Goal: Task Accomplishment & Management: Manage account settings

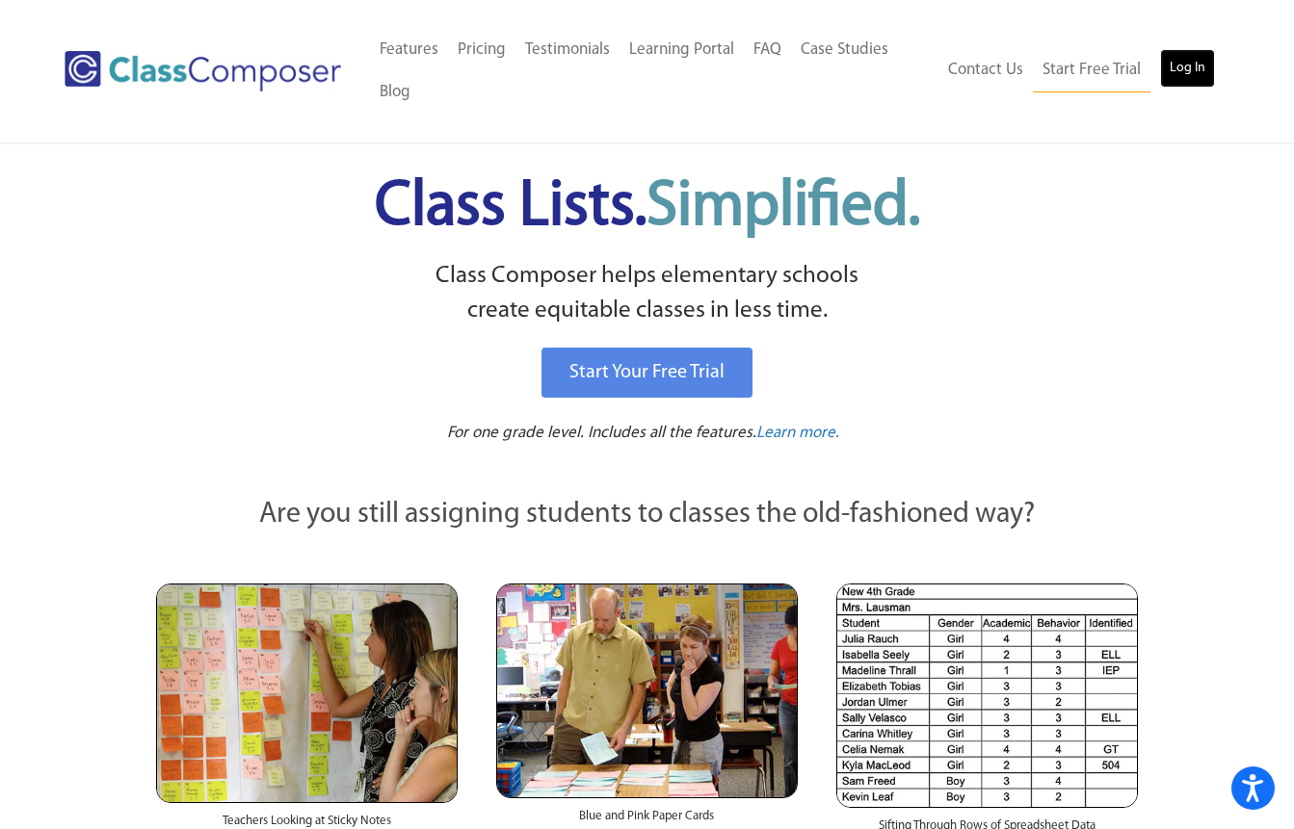
click at [1195, 74] on link "Log In" at bounding box center [1187, 68] width 55 height 39
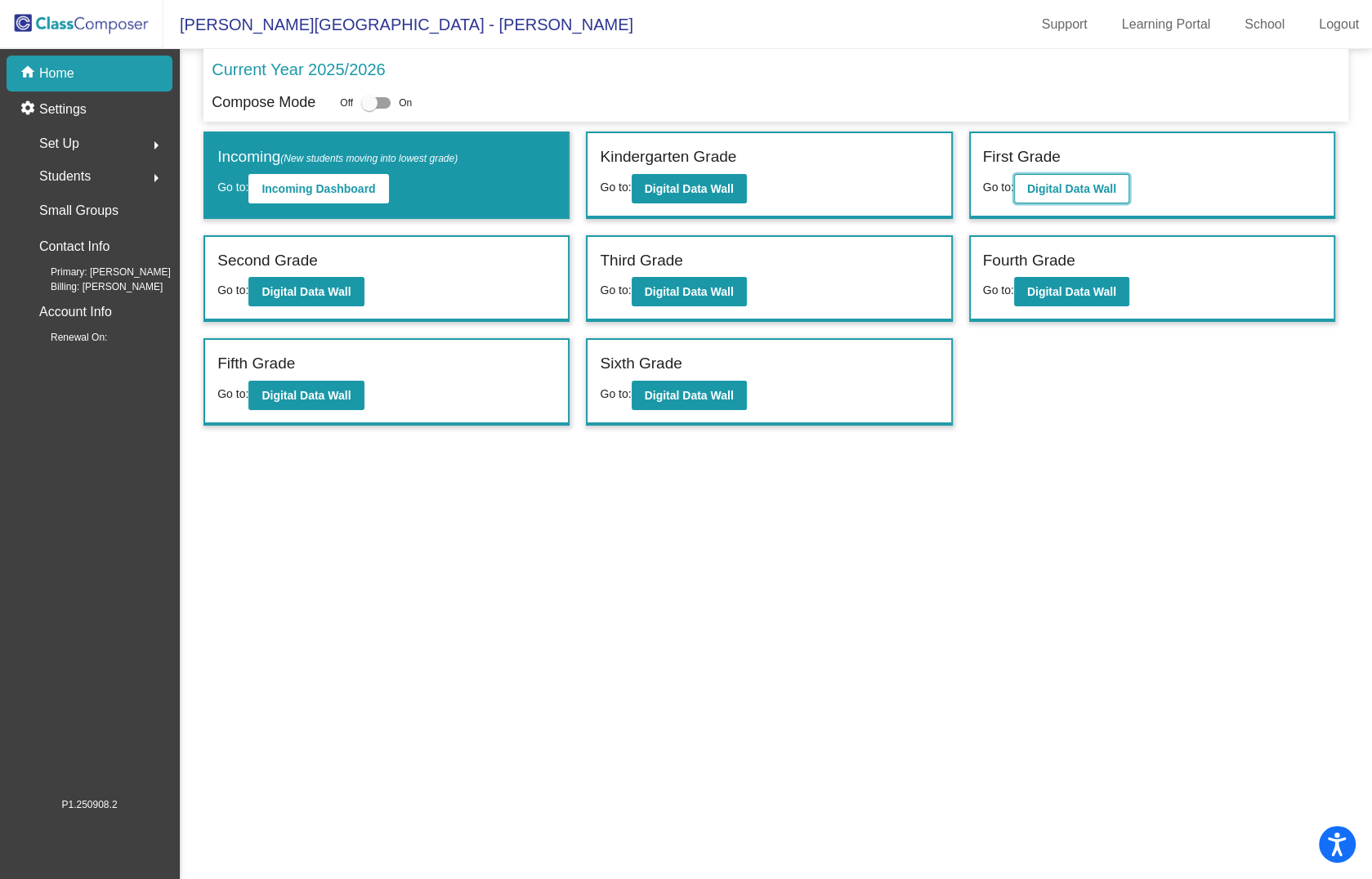
click at [1061, 191] on b "Digital Data Wall" at bounding box center [1072, 188] width 89 height 13
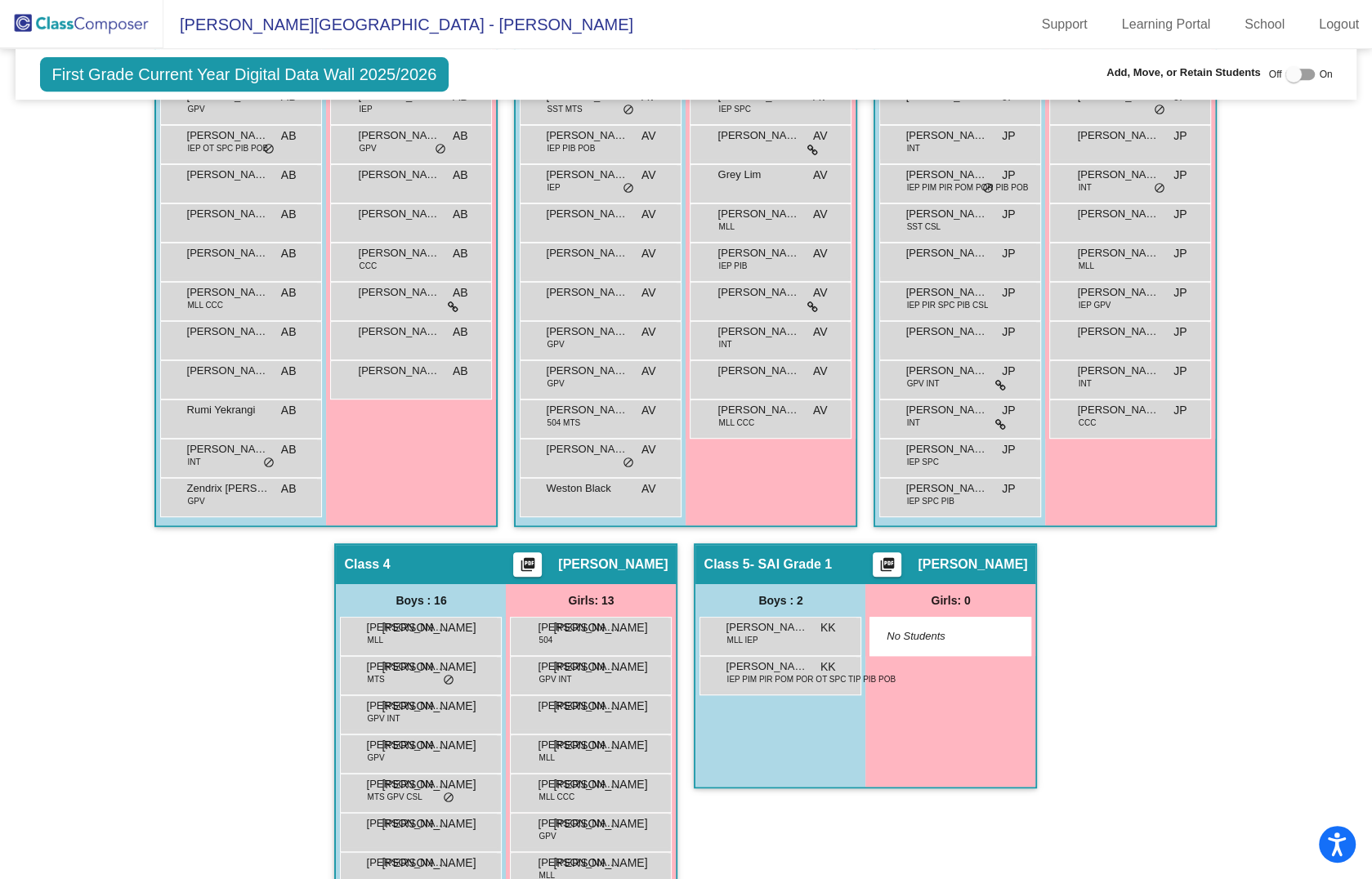
scroll to position [673, 0]
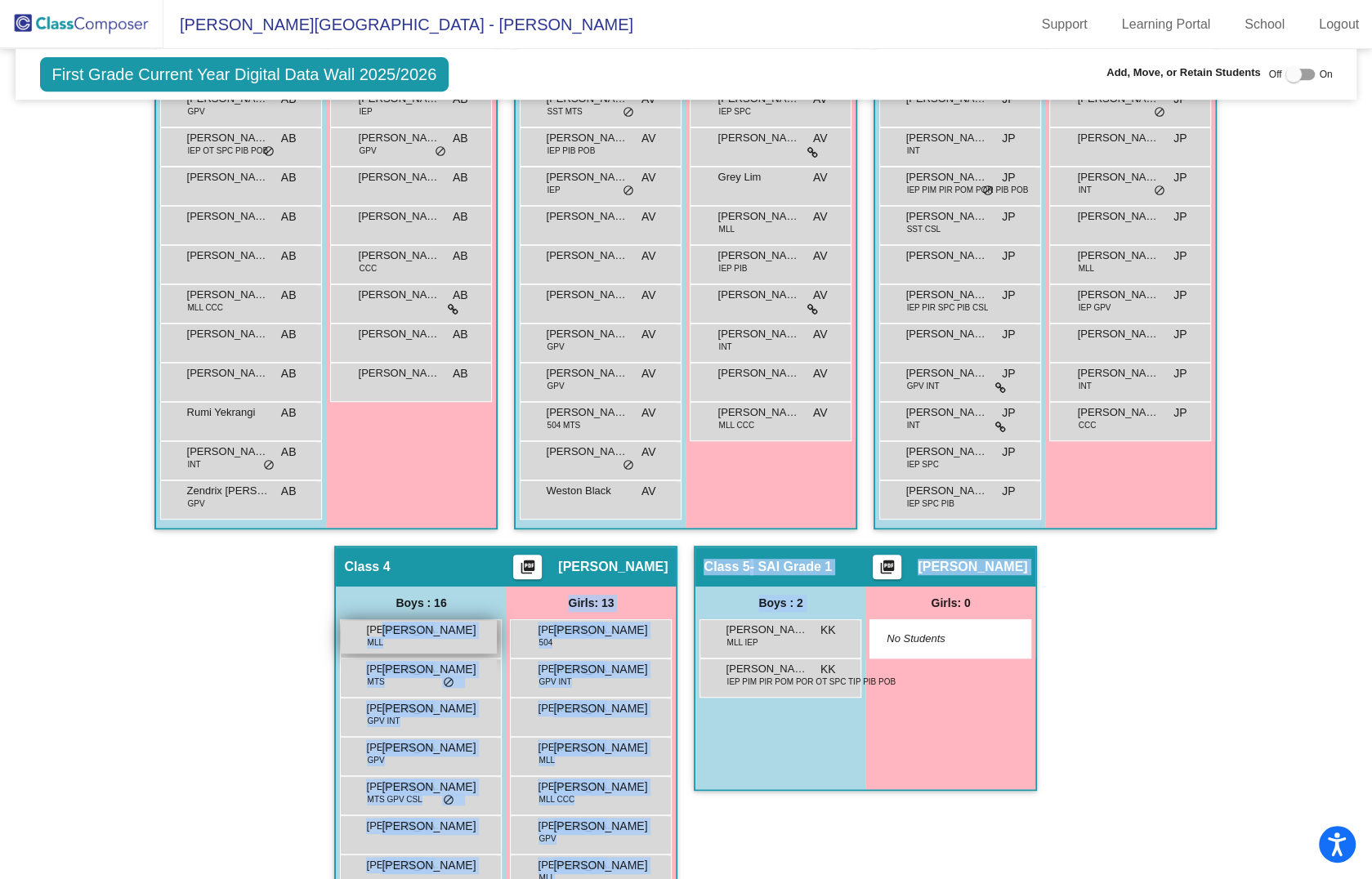
drag, startPoint x: 778, startPoint y: 634, endPoint x: 383, endPoint y: 624, distance: 395.1
click at [383, 624] on div "Hallway - Hallway Class picture_as_pdf Add Student First Name Last Name Student…" at bounding box center [686, 546] width 1318 height 1455
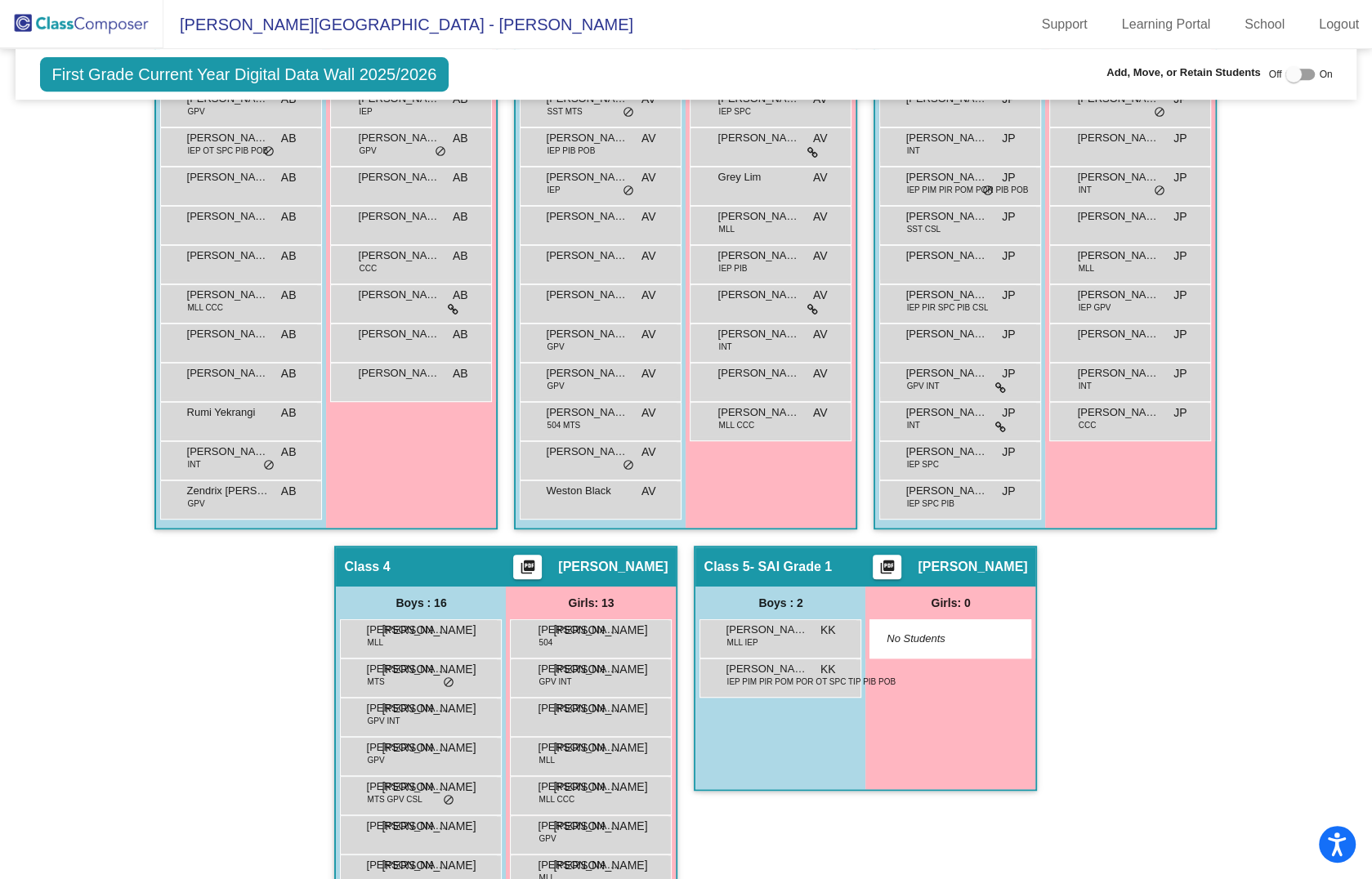
click at [1207, 672] on div "Hallway - Hallway Class picture_as_pdf Add Student First Name Last Name Student…" at bounding box center [686, 546] width 1318 height 1455
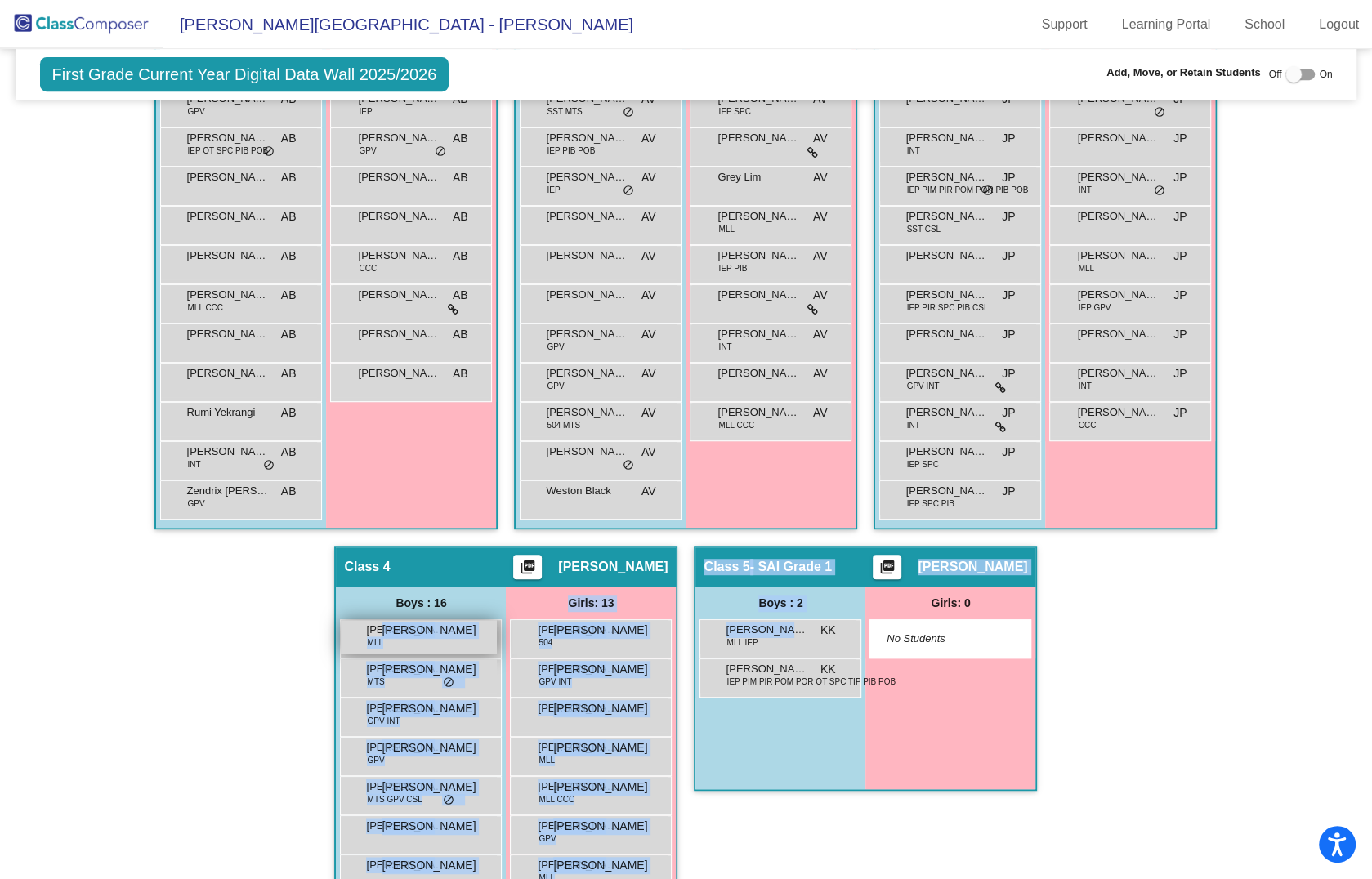
drag, startPoint x: 770, startPoint y: 633, endPoint x: 380, endPoint y: 623, distance: 390.1
click at [380, 623] on div "Hallway - Hallway Class picture_as_pdf Add Student First Name Last Name Student…" at bounding box center [686, 546] width 1318 height 1455
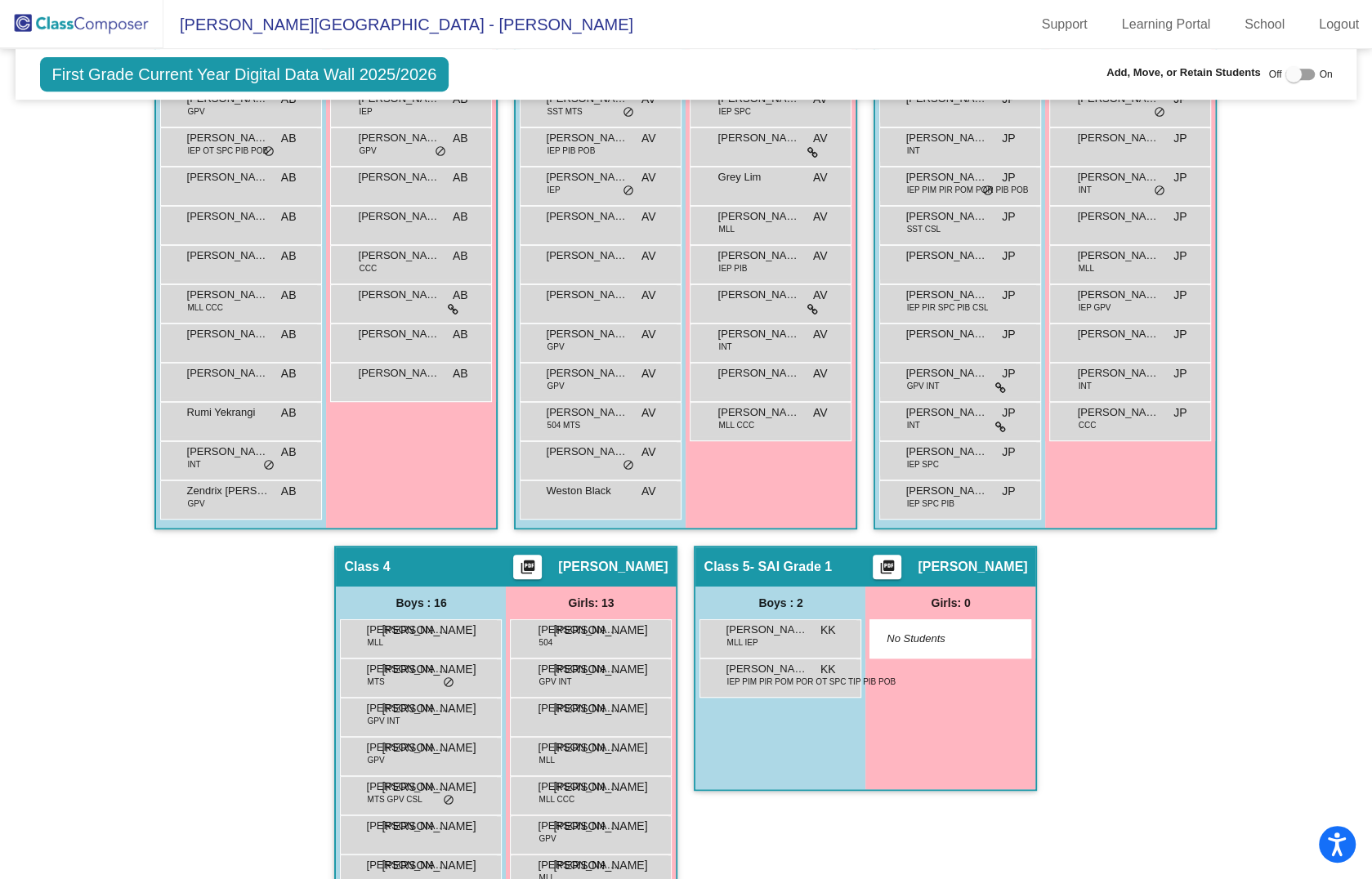
click at [1225, 613] on div "Hallway - Hallway Class picture_as_pdf Add Student First Name Last Name Student…" at bounding box center [686, 546] width 1318 height 1455
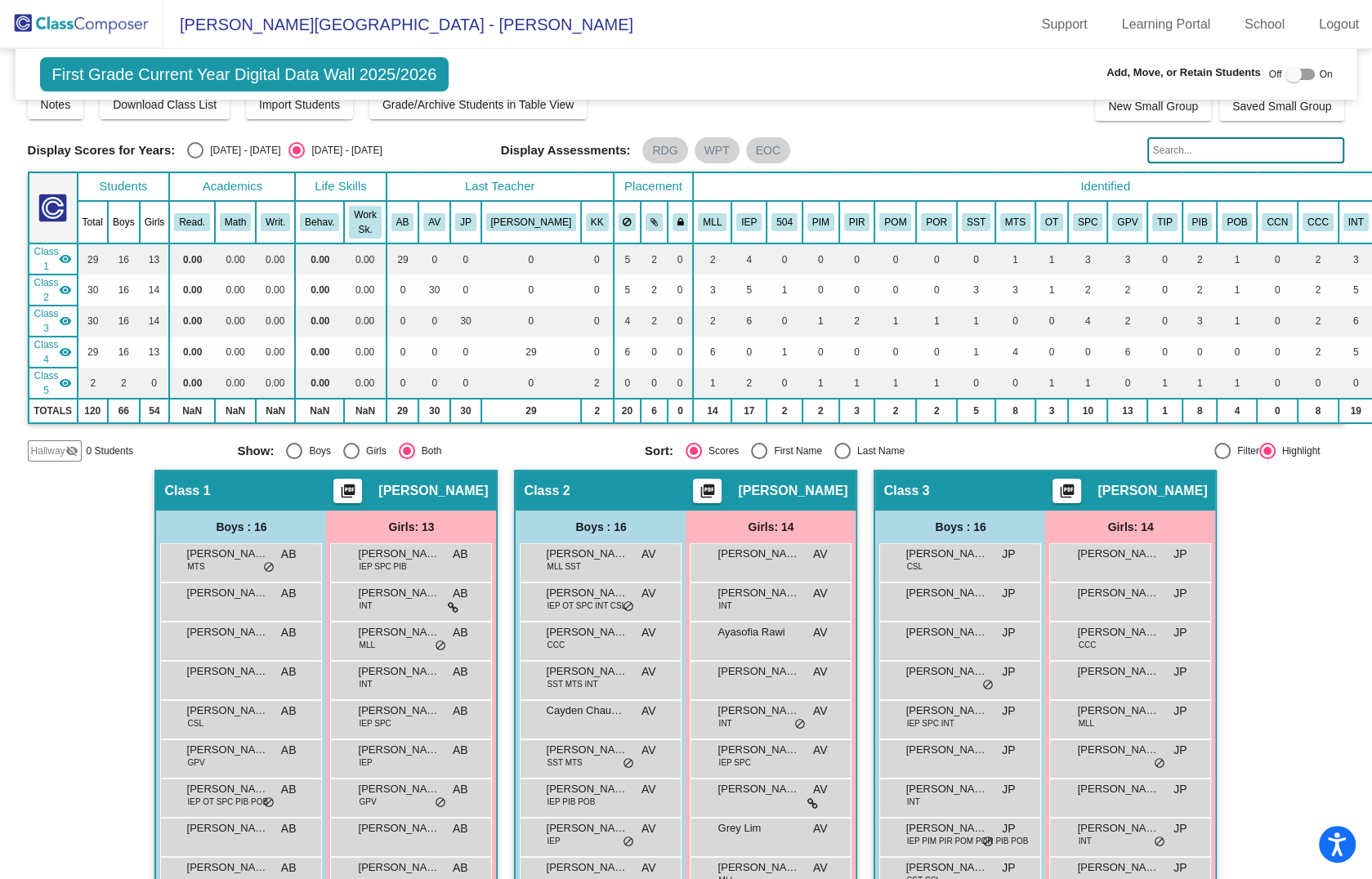
scroll to position [0, 0]
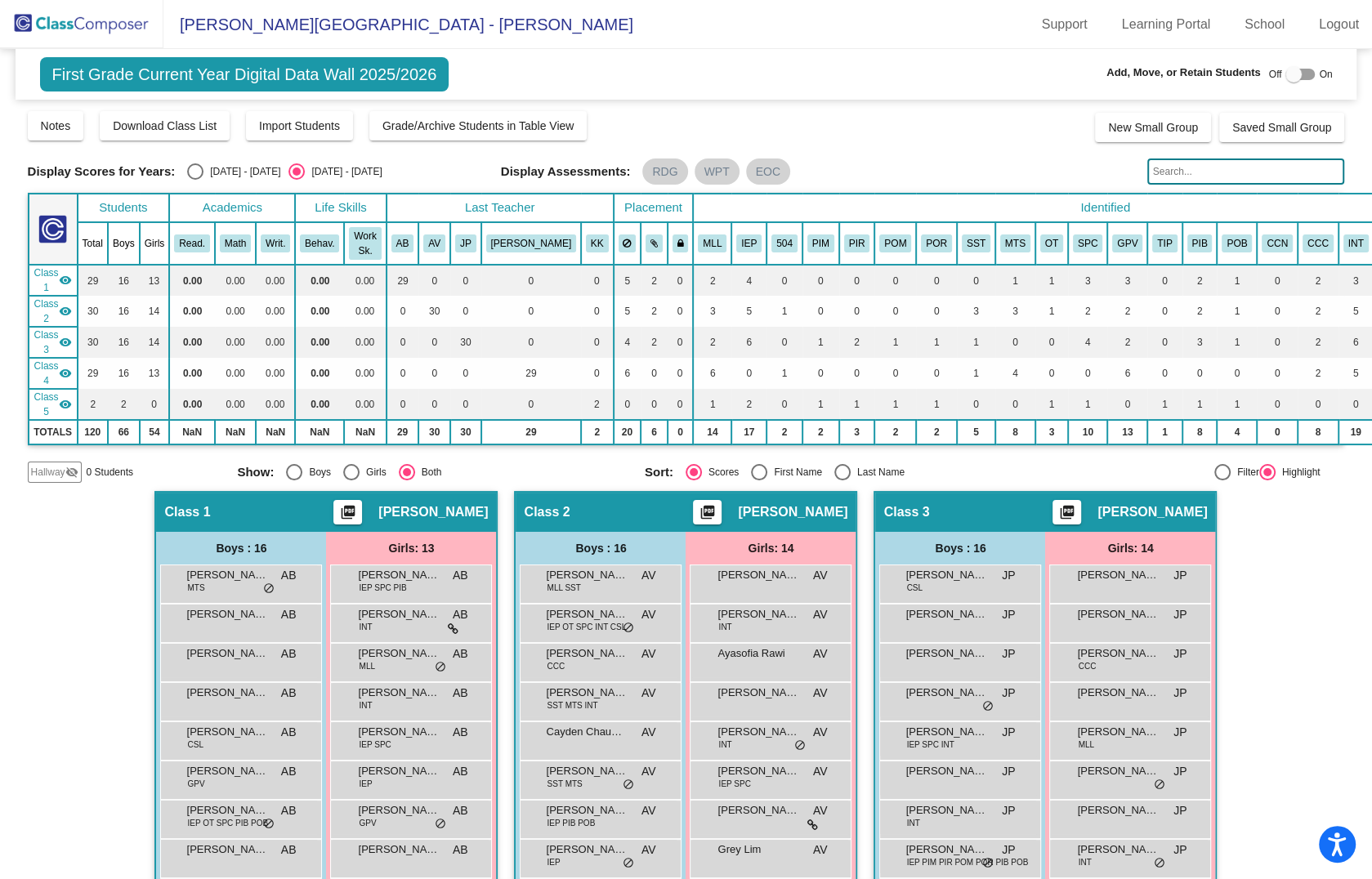
click at [199, 171] on div "Select an option" at bounding box center [195, 171] width 16 height 16
click at [195, 180] on input "[DATE] - [DATE]" at bounding box center [194, 180] width 1 height 1
radio input "true"
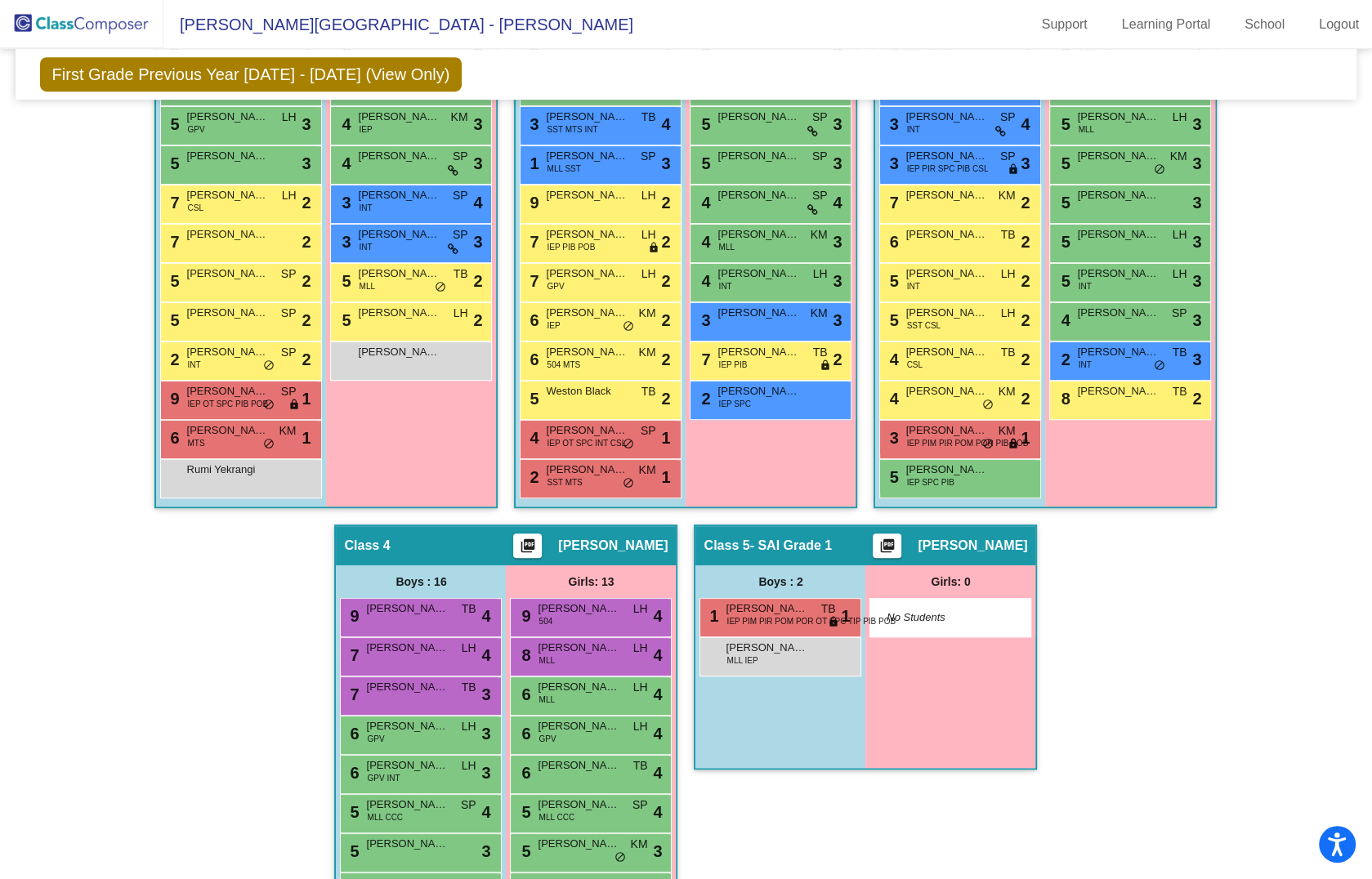
scroll to position [692, 0]
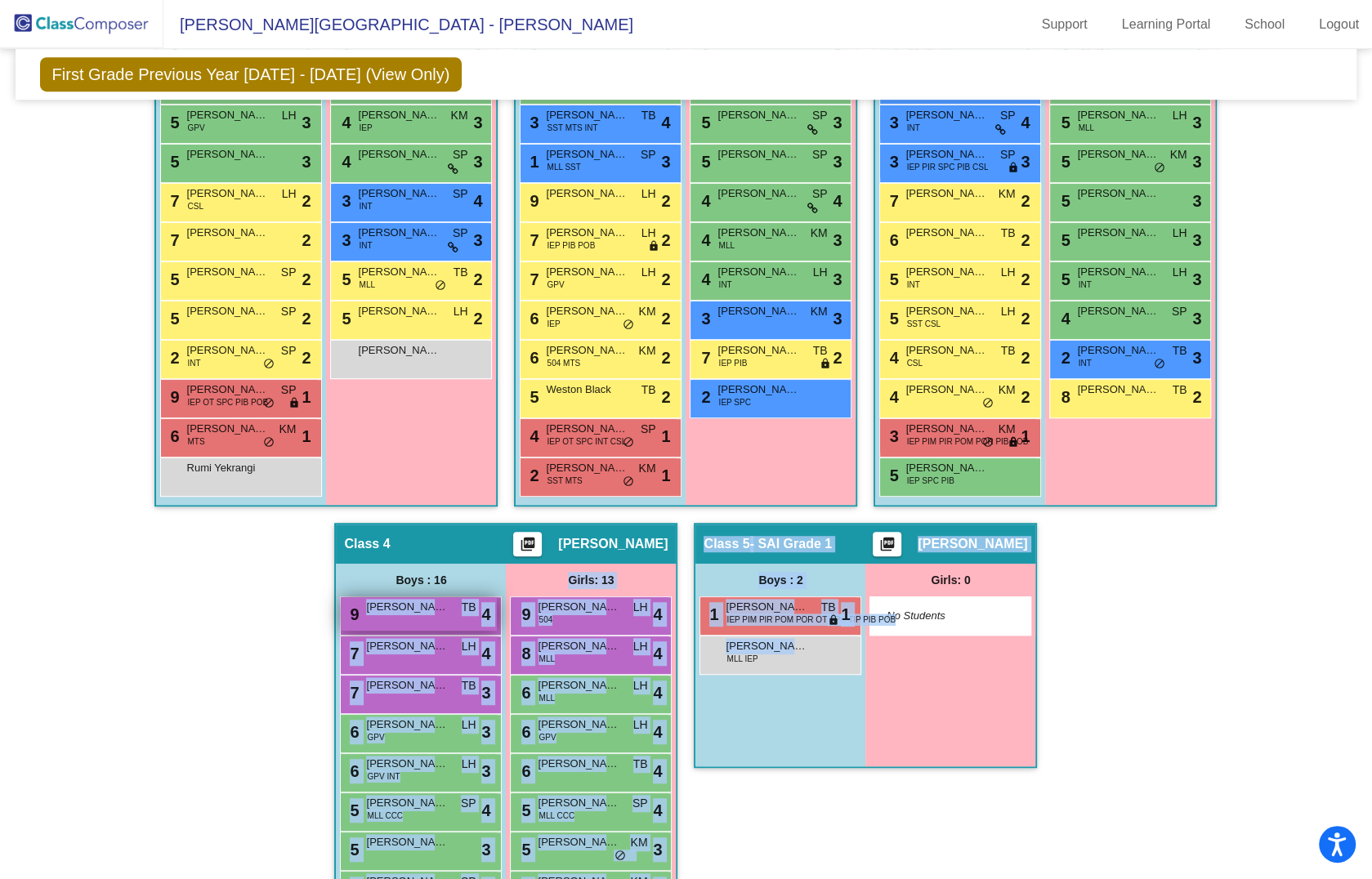
drag, startPoint x: 773, startPoint y: 648, endPoint x: 436, endPoint y: 612, distance: 338.9
click at [436, 612] on div "Hallway - Hallway Class picture_as_pdf Add Student First Name Last Name Student…" at bounding box center [686, 523] width 1318 height 1455
click at [795, 709] on div "Boys : 2 1 [PERSON_NAME] IEP PIM PIR POM POR OT SPC TIP PIB POB TB lock do_not_…" at bounding box center [781, 665] width 170 height 203
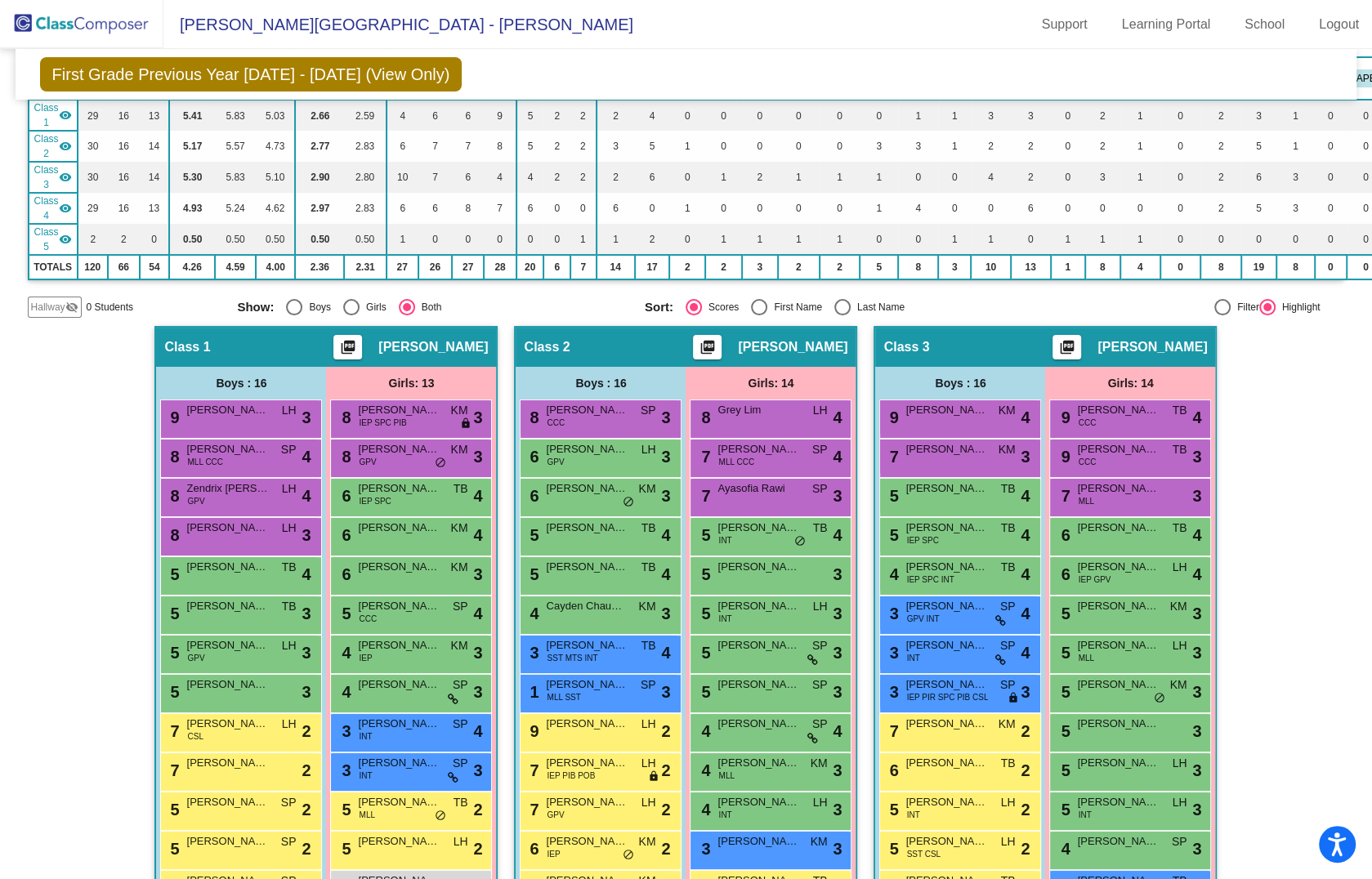
scroll to position [0, 0]
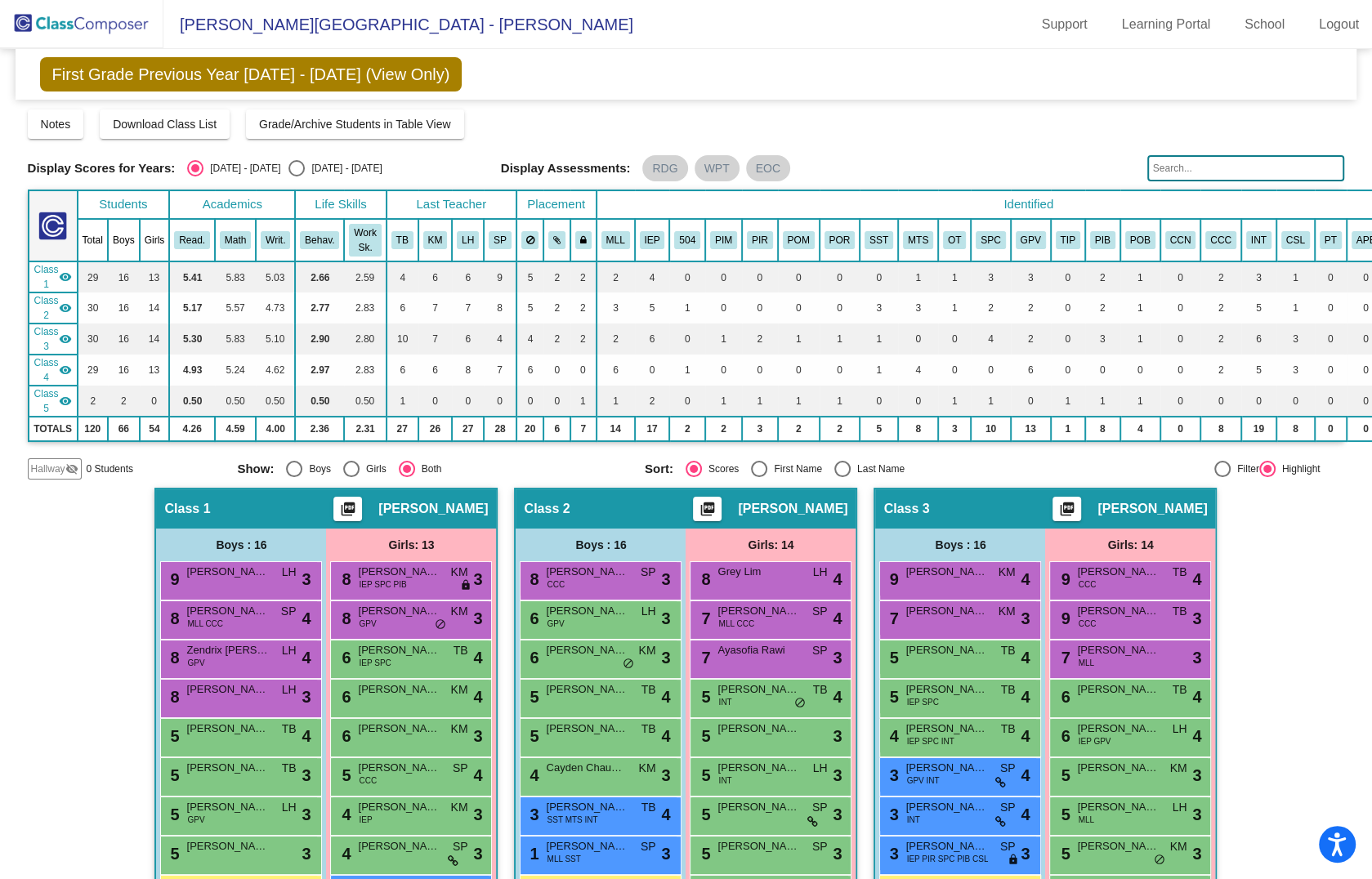
click at [288, 165] on div "Select an option" at bounding box center [296, 168] width 16 height 16
click at [296, 176] on input "[DATE] - [DATE]" at bounding box center [296, 176] width 1 height 1
radio input "true"
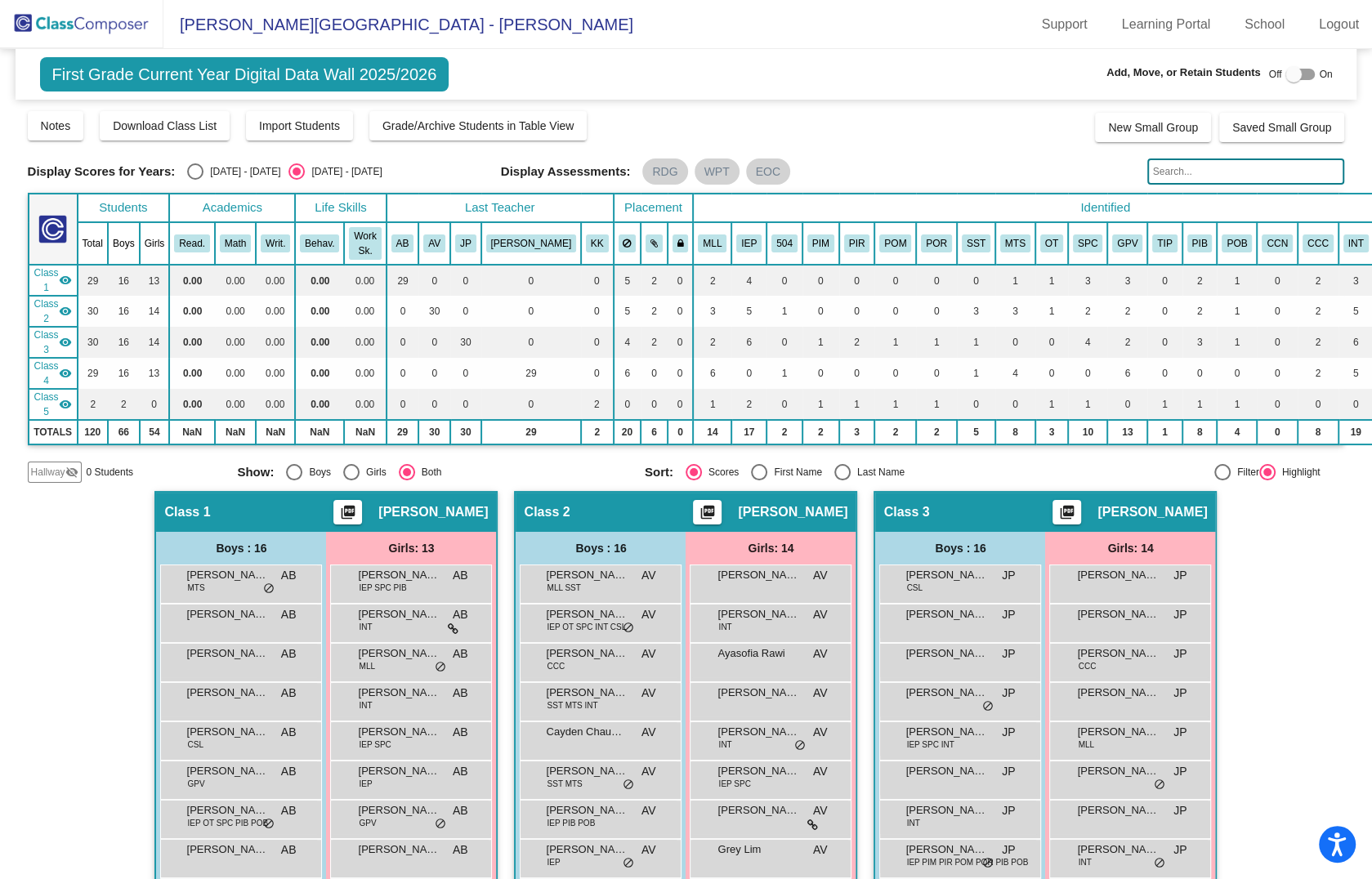
click at [119, 20] on img at bounding box center [81, 24] width 164 height 48
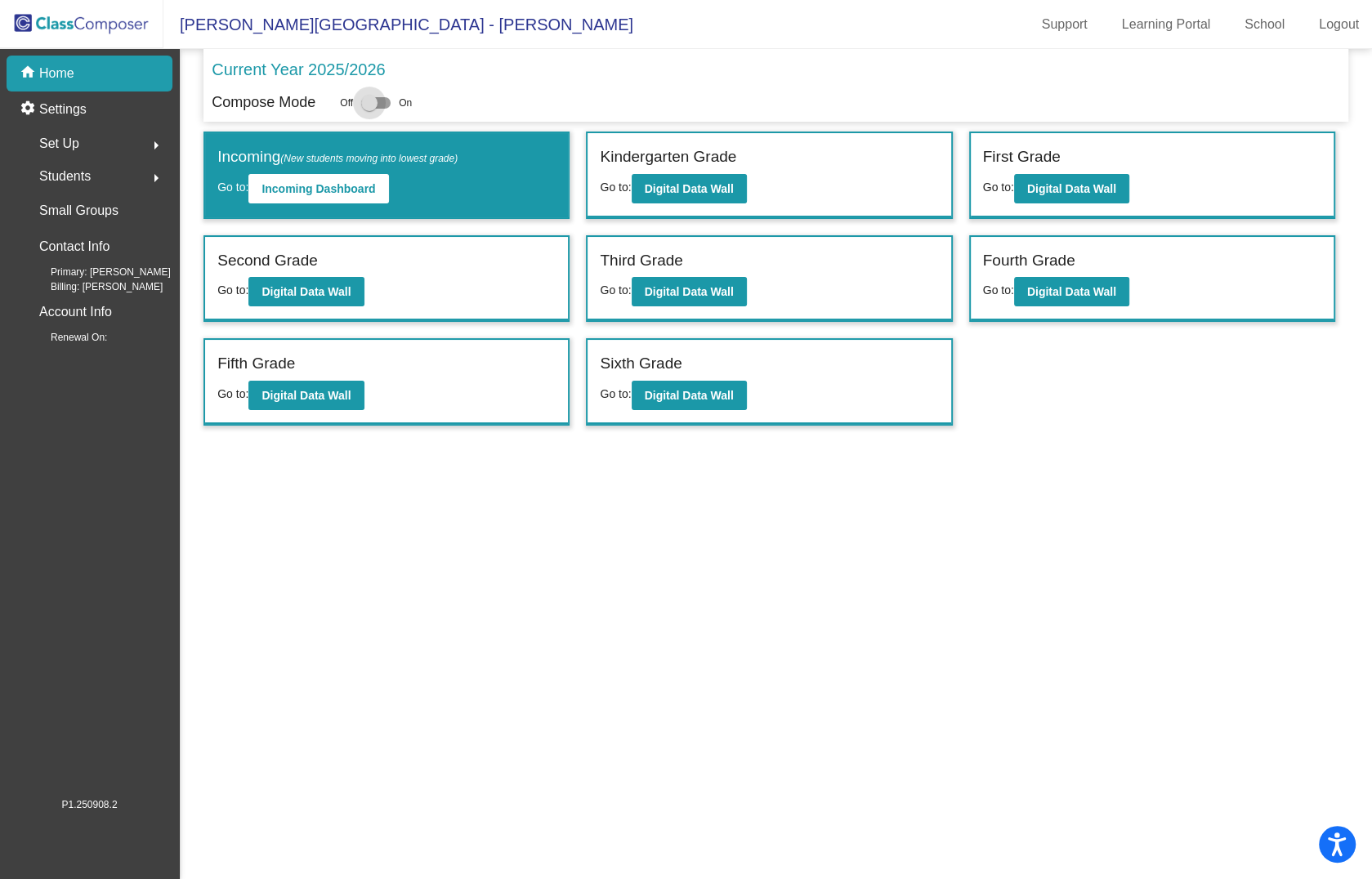
click at [372, 100] on div at bounding box center [369, 103] width 16 height 16
click at [369, 109] on input "checkbox" at bounding box center [368, 109] width 1 height 1
checkbox input "true"
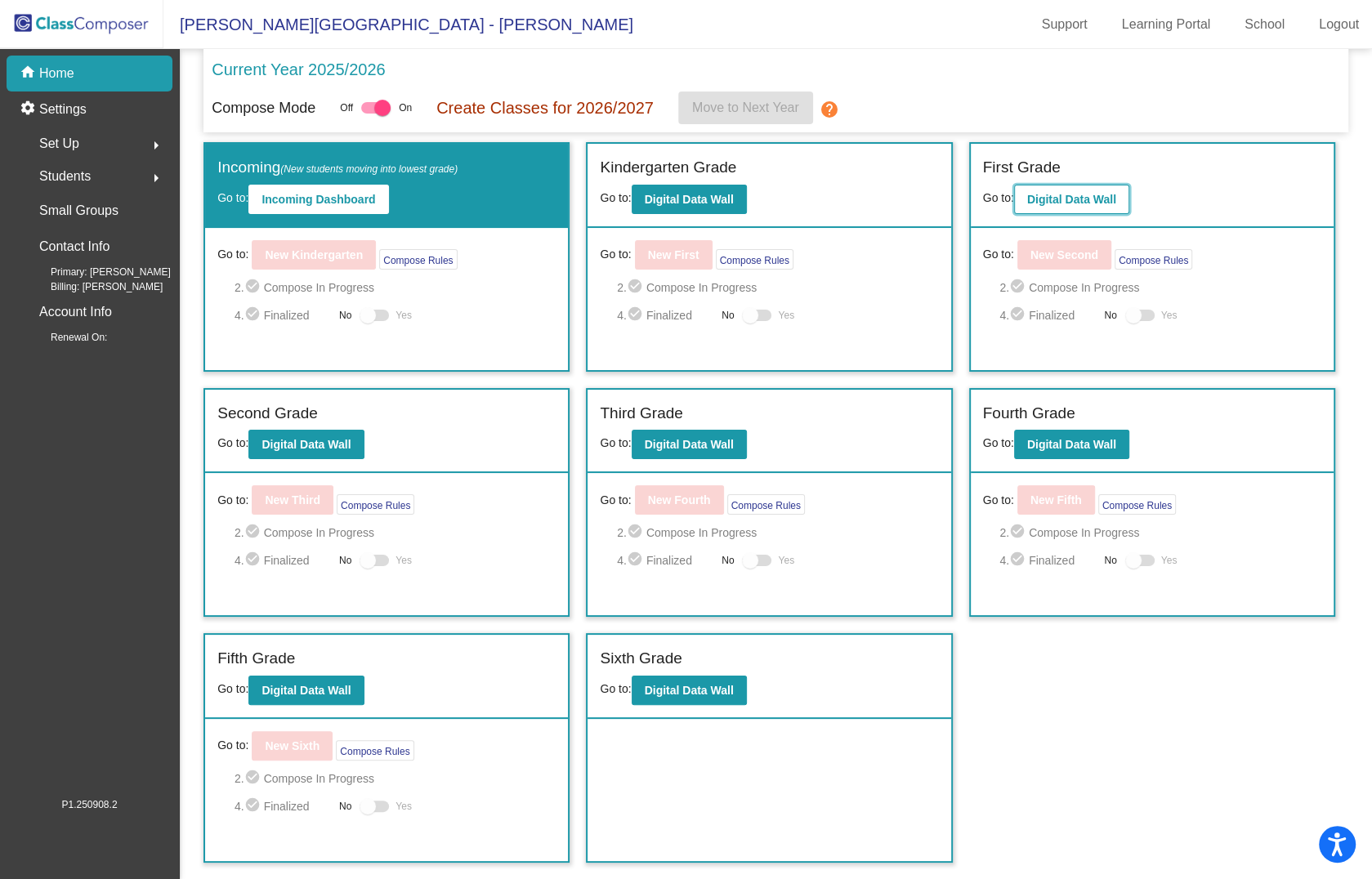
click at [1078, 193] on b "Digital Data Wall" at bounding box center [1072, 199] width 89 height 13
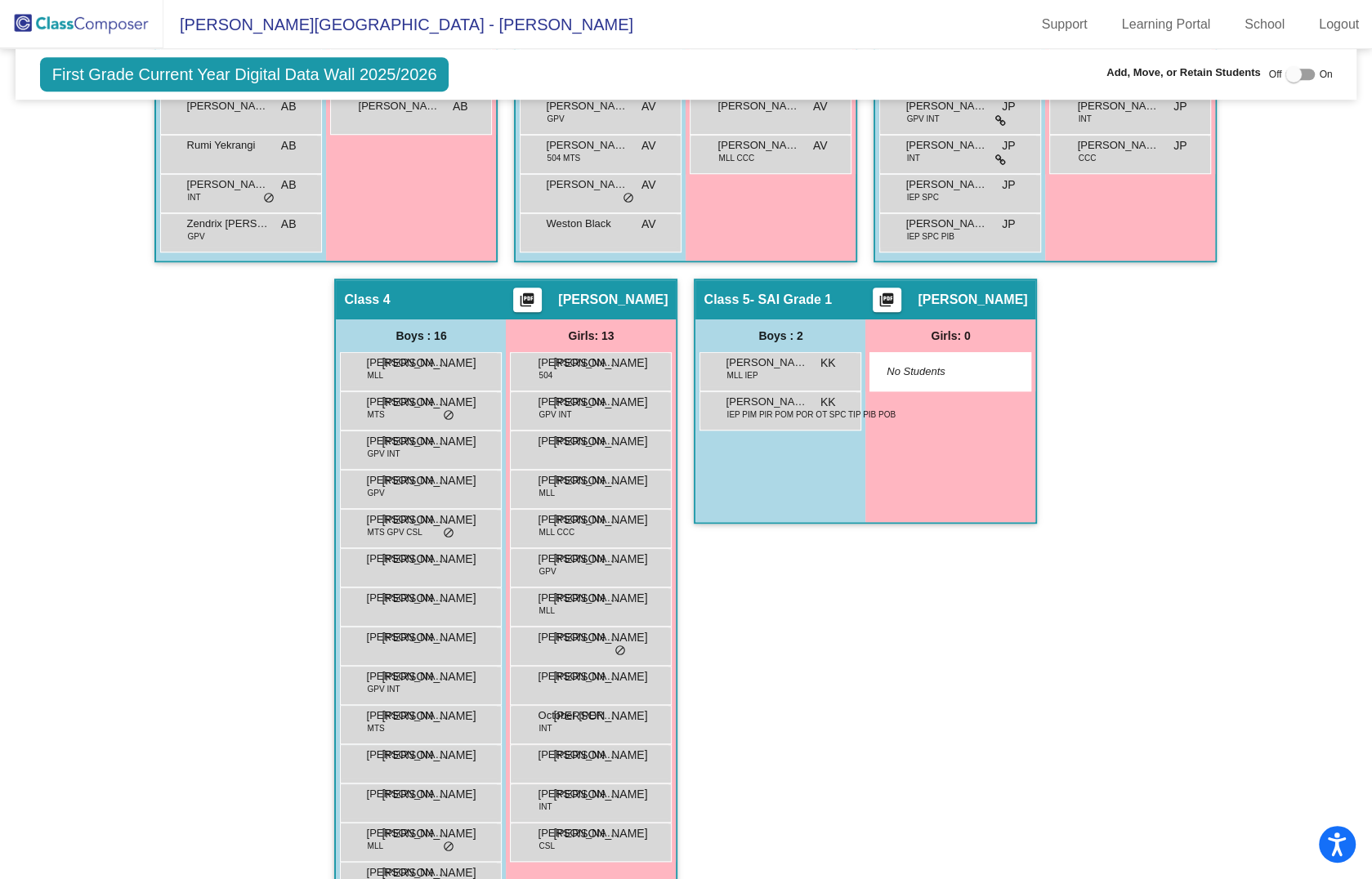
scroll to position [987, 0]
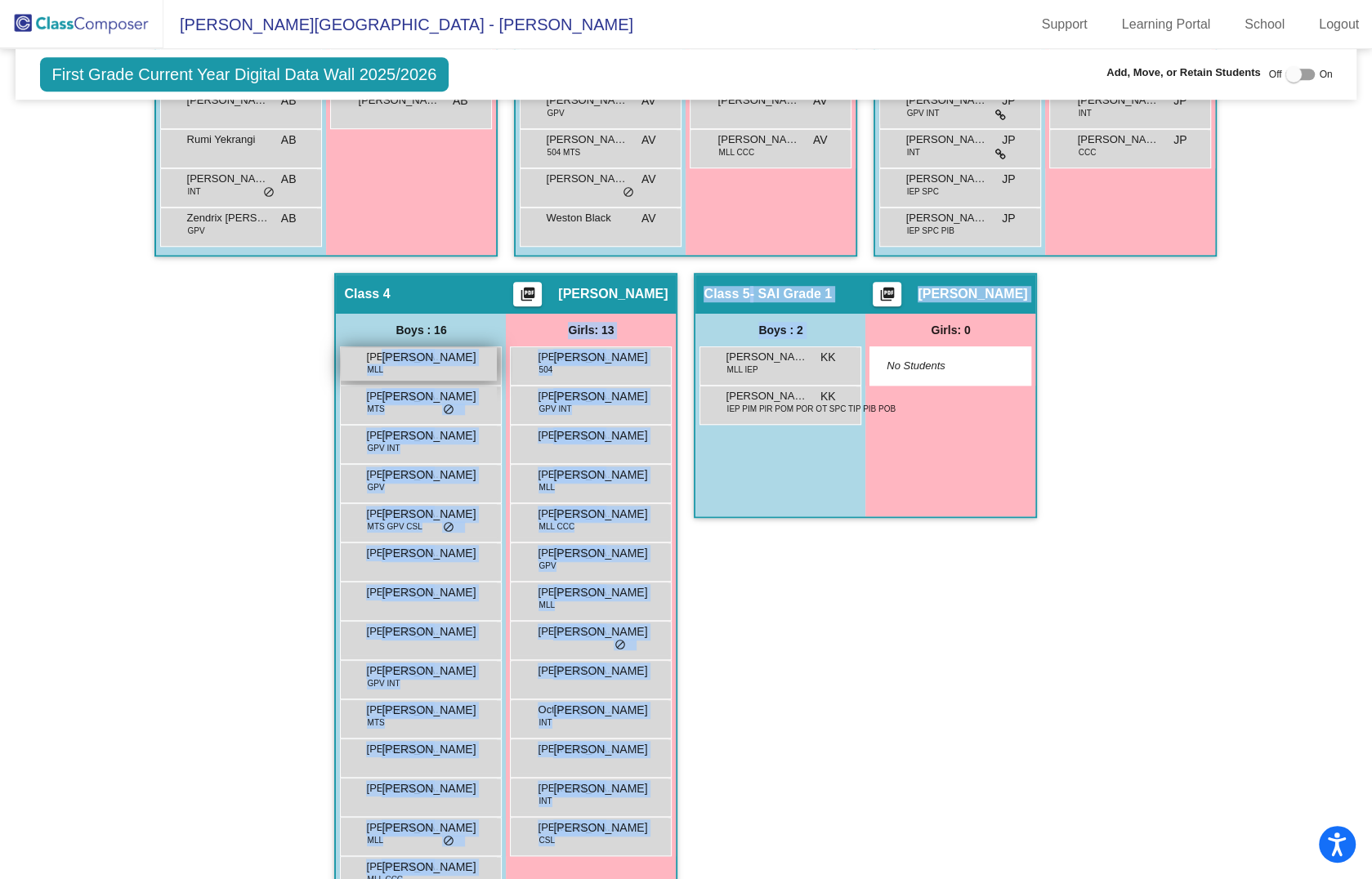
drag, startPoint x: 770, startPoint y: 361, endPoint x: 388, endPoint y: 360, distance: 382.0
click at [388, 360] on div "Hallway - Hallway Class picture_as_pdf Add Student First Name Last Name Student…" at bounding box center [686, 272] width 1318 height 1455
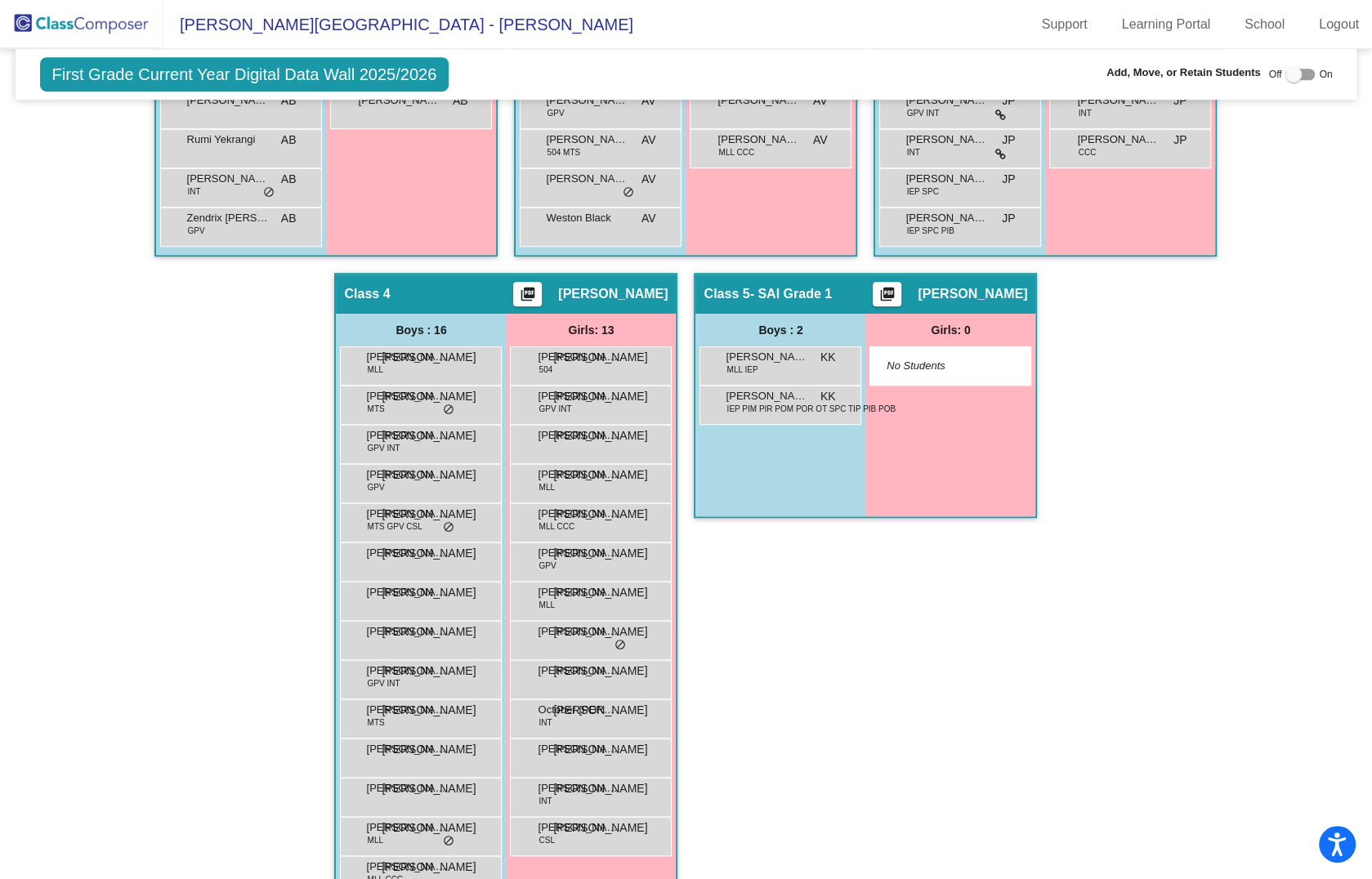
click at [1063, 613] on div "Hallway - Hallway Class picture_as_pdf Add Student First Name Last Name Student…" at bounding box center [686, 272] width 1318 height 1455
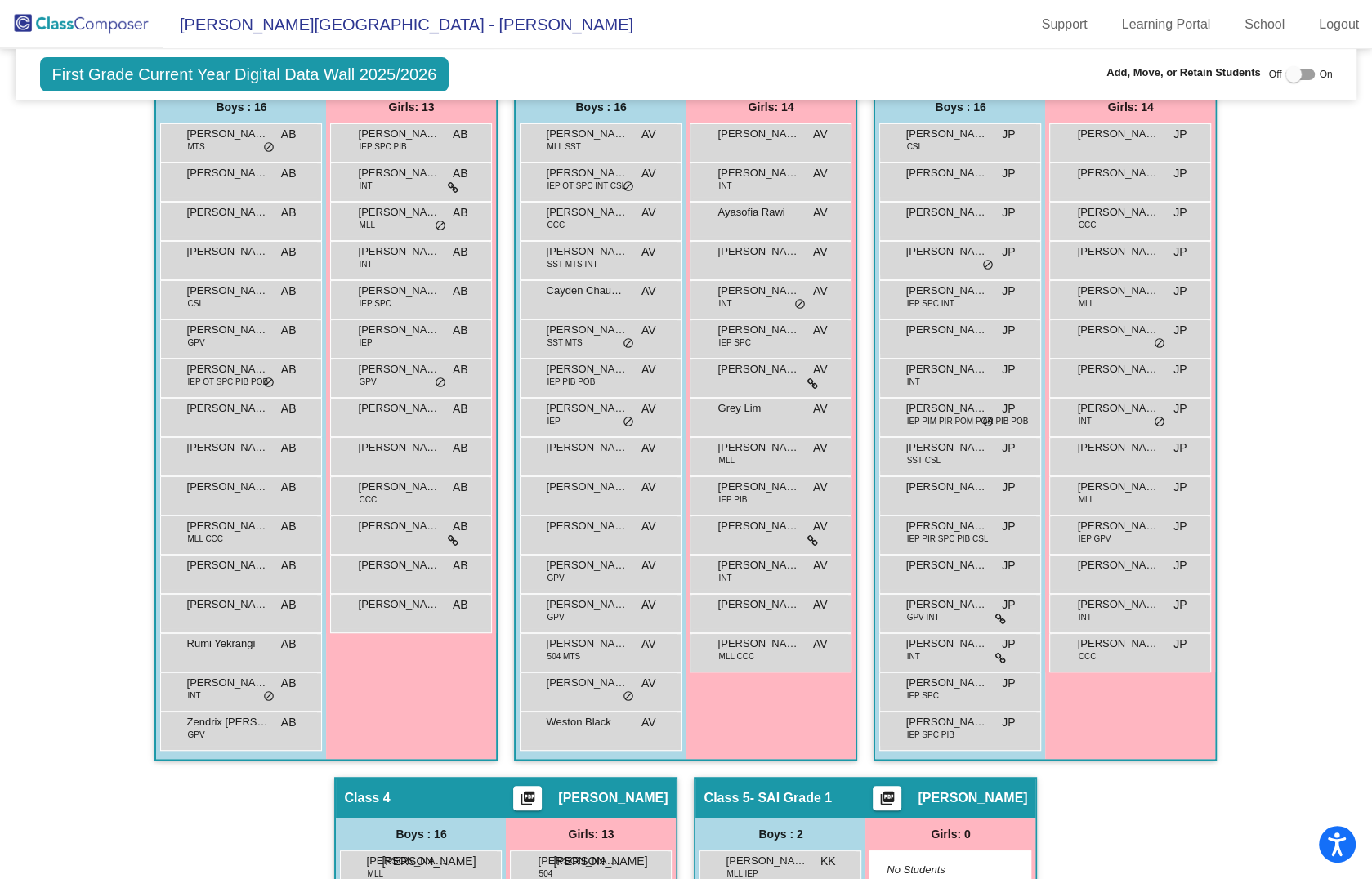
scroll to position [0, 0]
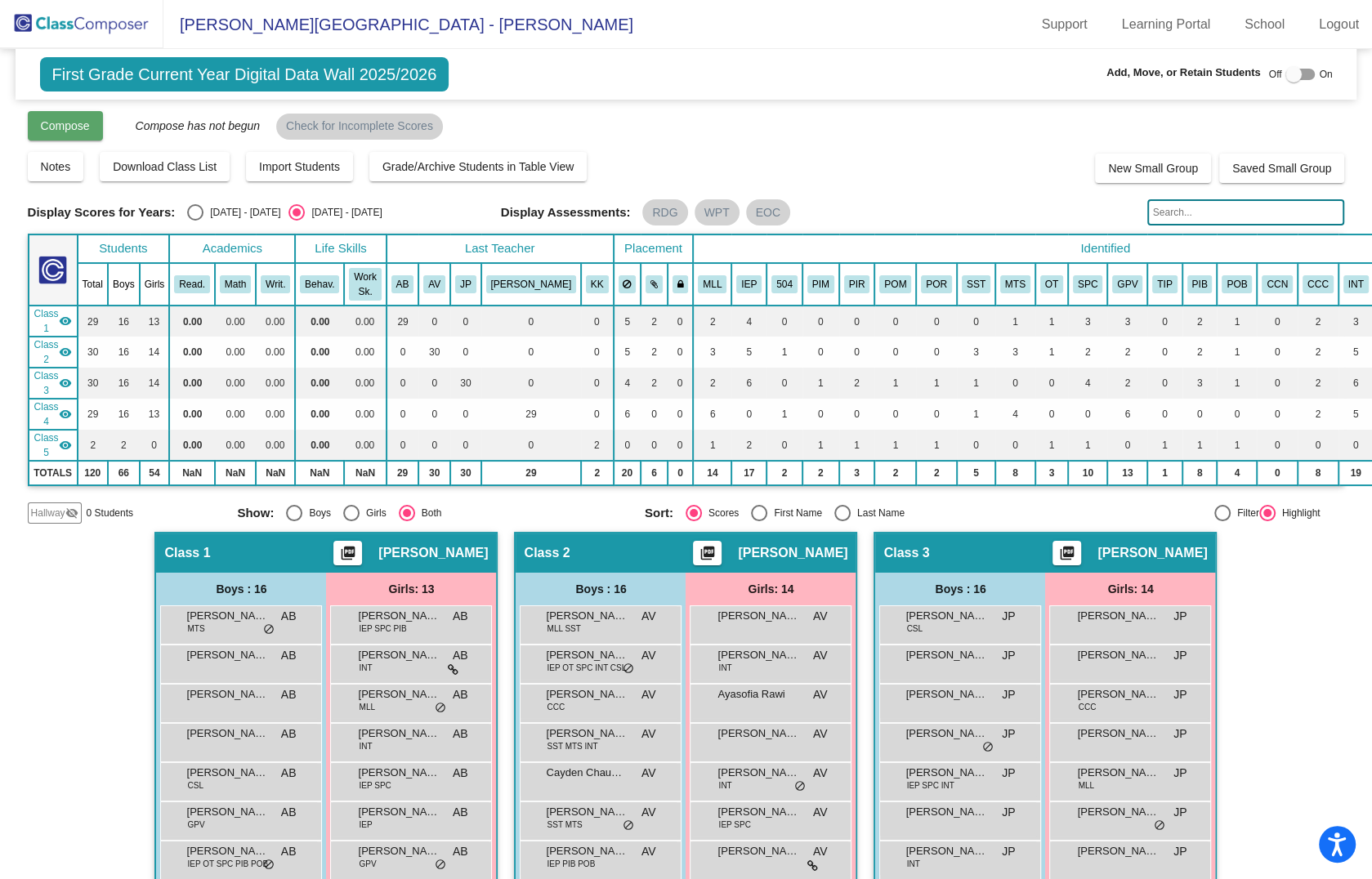
click at [70, 126] on span "Compose" at bounding box center [65, 126] width 49 height 13
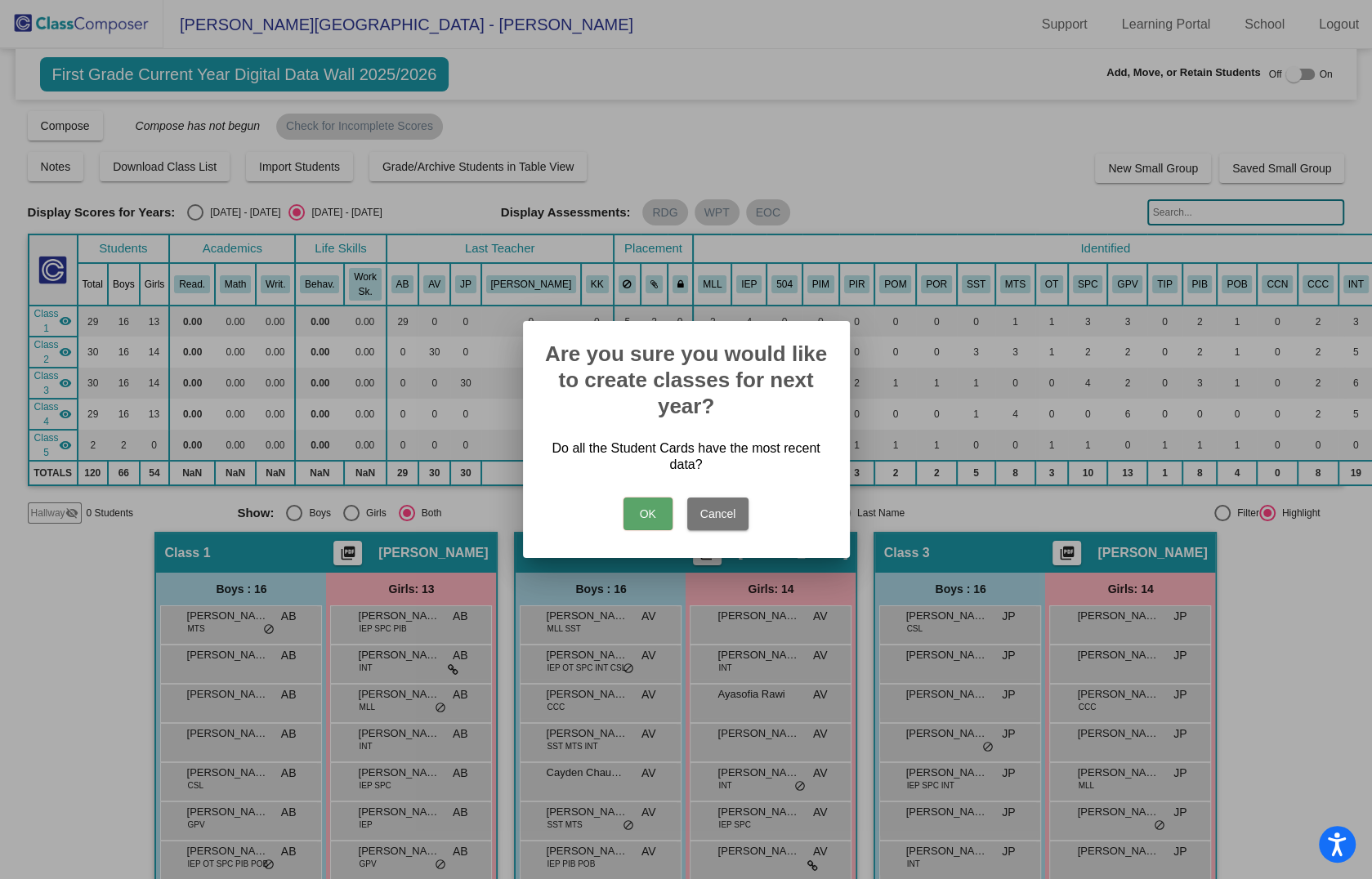
click at [720, 517] on button "Cancel" at bounding box center [718, 514] width 62 height 33
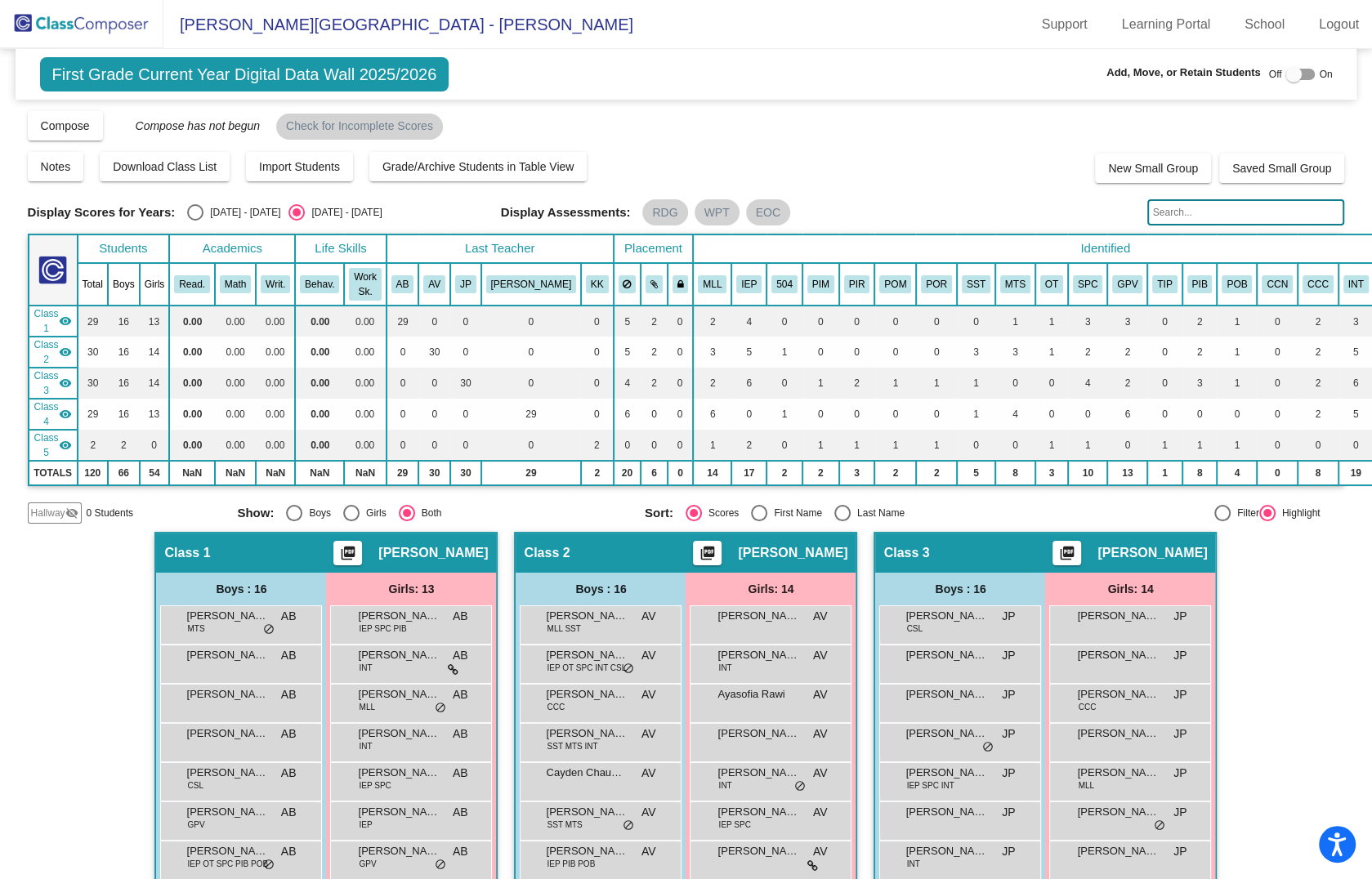
click at [116, 19] on img at bounding box center [81, 24] width 164 height 48
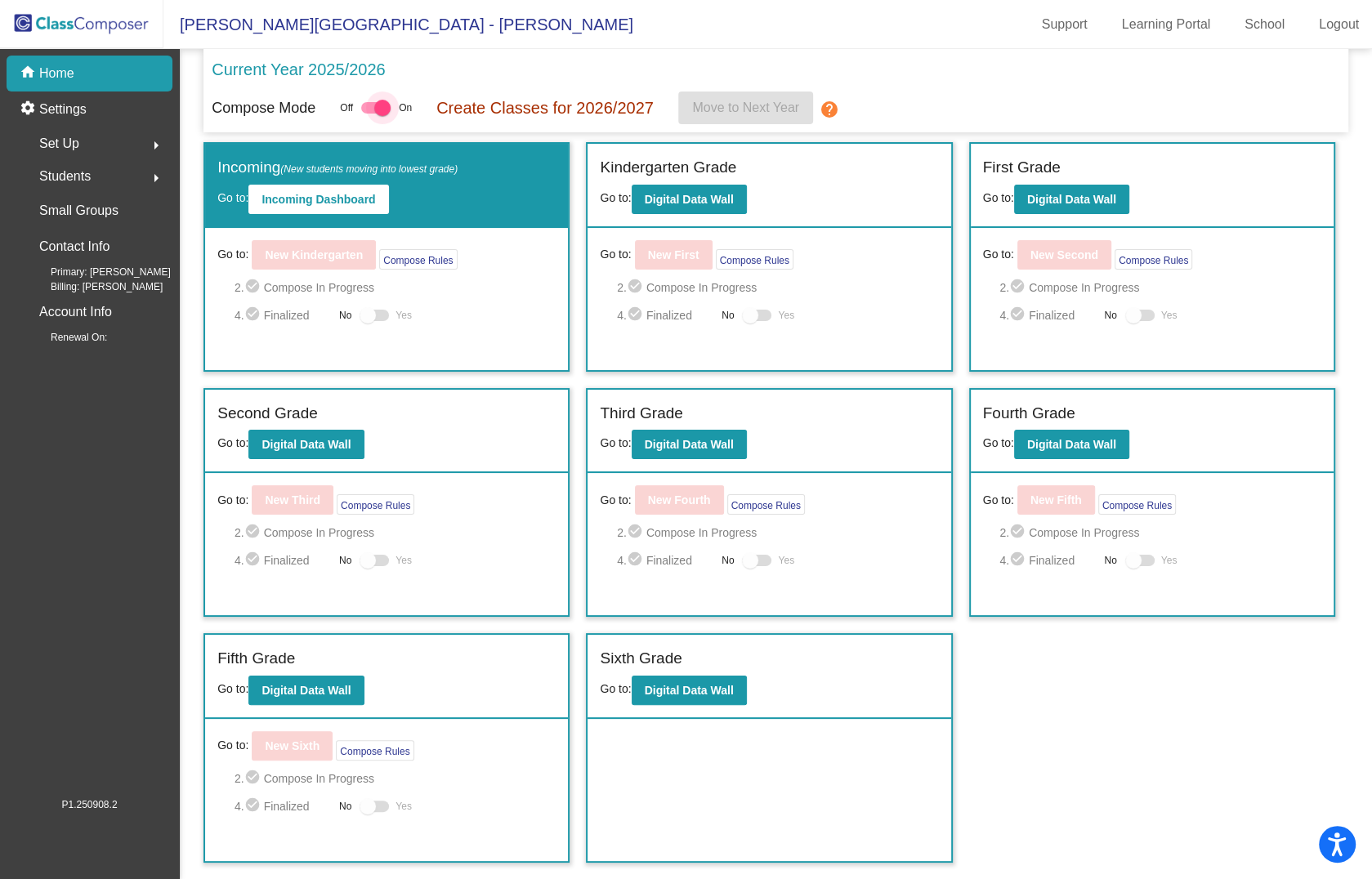
click at [390, 110] on div at bounding box center [382, 108] width 16 height 16
click at [369, 114] on input "checkbox" at bounding box center [368, 114] width 1 height 1
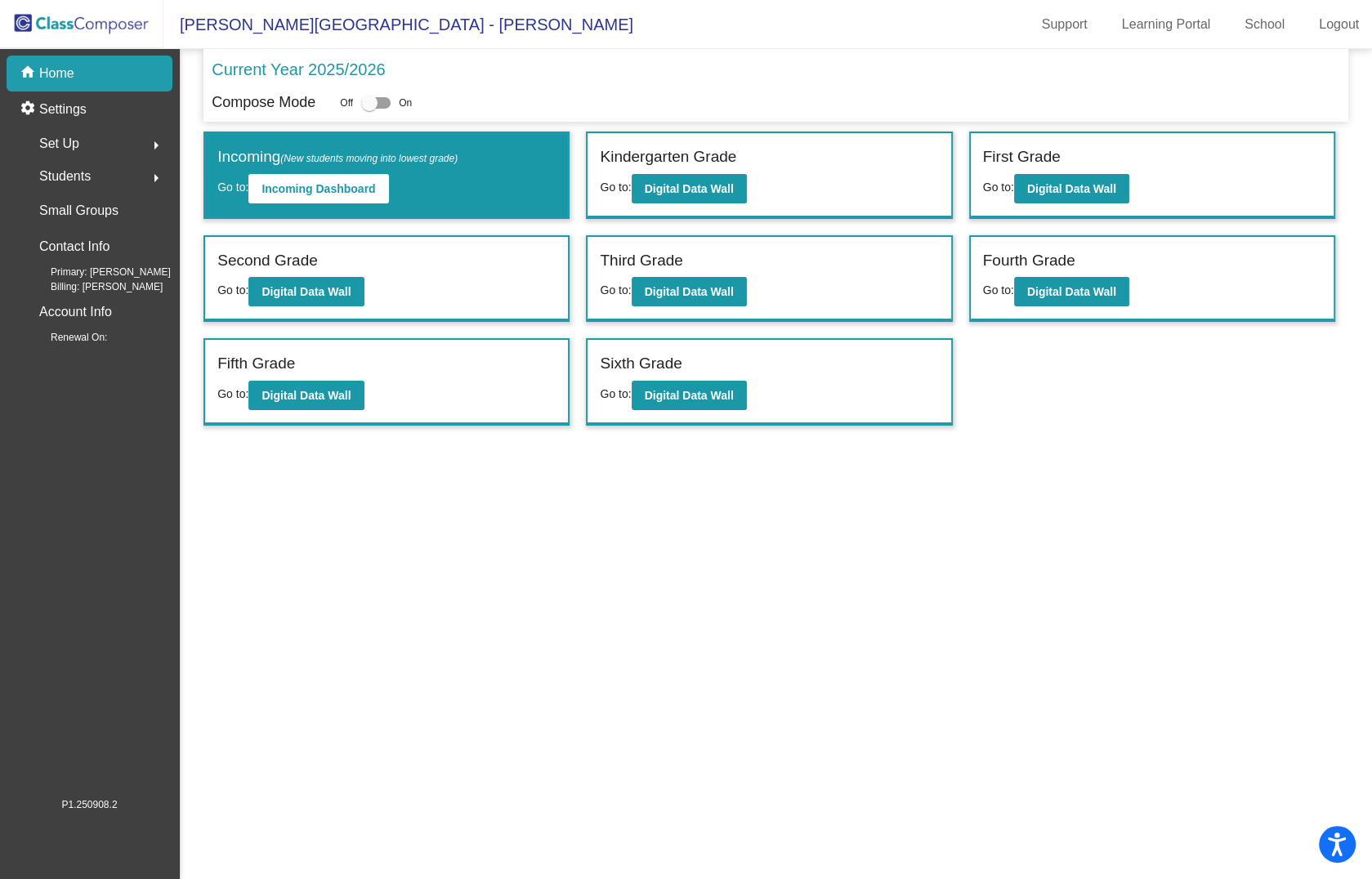
click at [372, 104] on div at bounding box center [369, 103] width 16 height 16
click at [369, 109] on input "checkbox" at bounding box center [368, 109] width 1 height 1
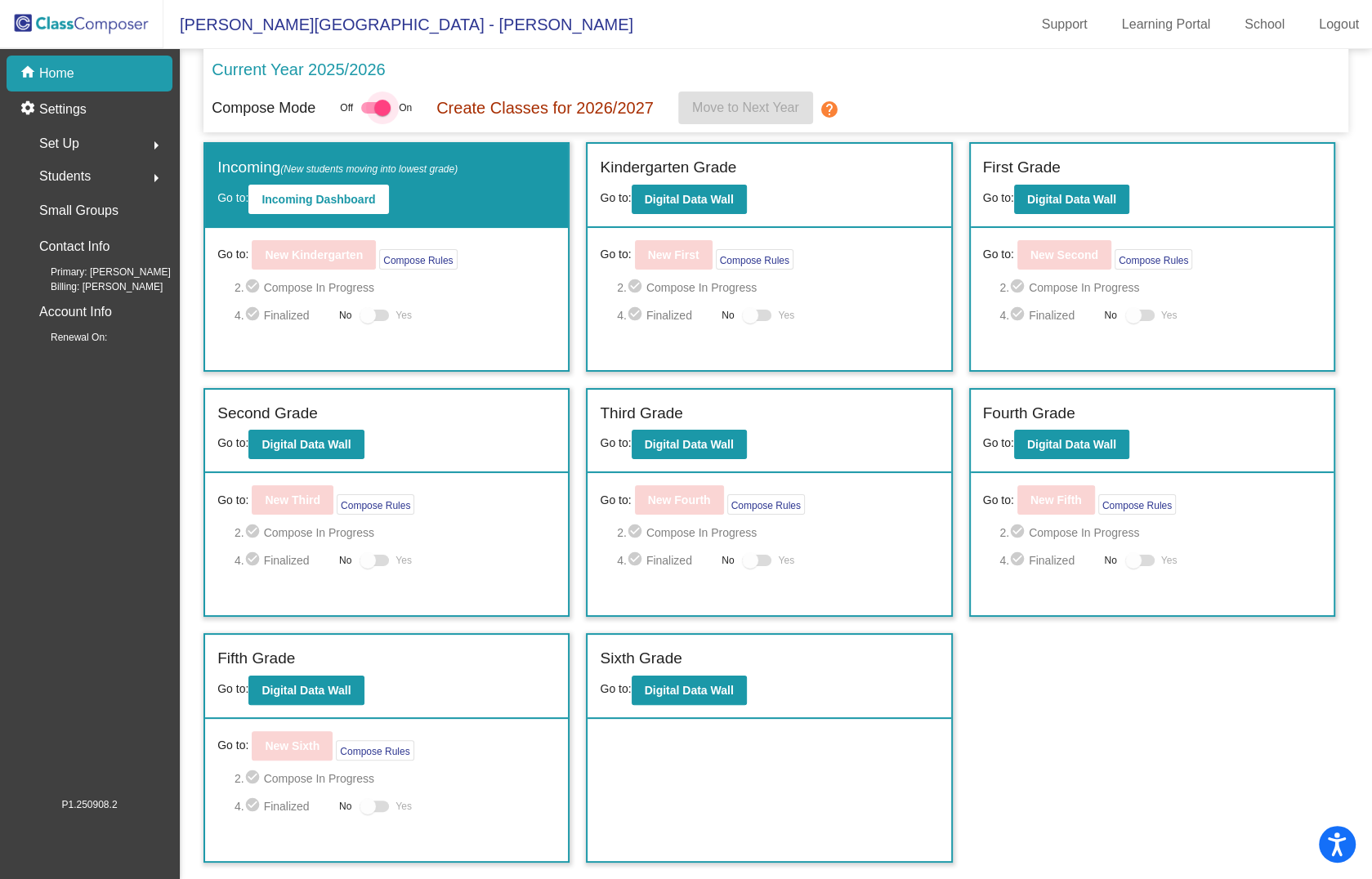
click at [389, 108] on div at bounding box center [382, 108] width 16 height 16
click at [369, 114] on input "checkbox" at bounding box center [368, 114] width 1 height 1
checkbox input "false"
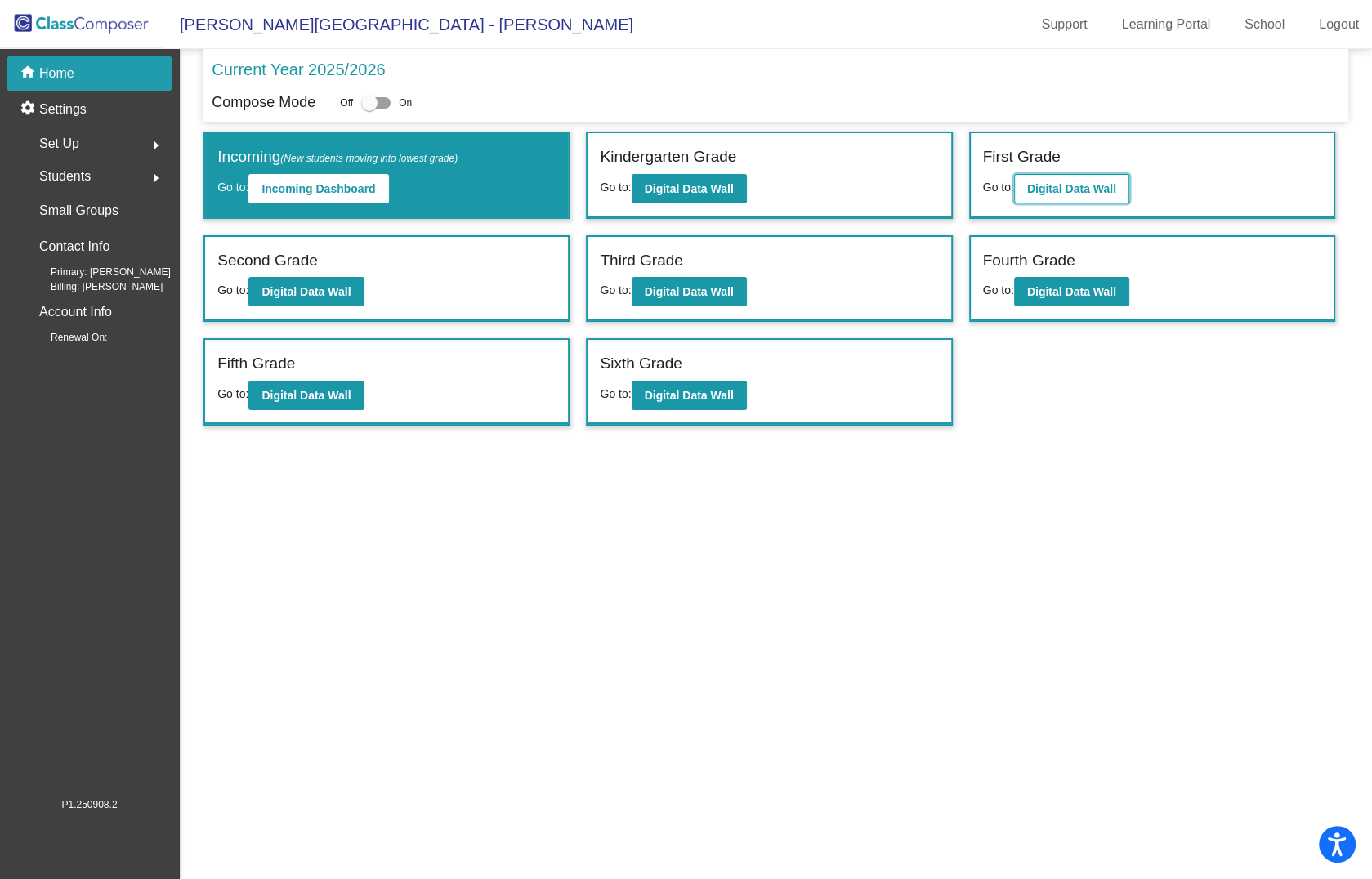
click at [1095, 189] on b "Digital Data Wall" at bounding box center [1072, 188] width 89 height 13
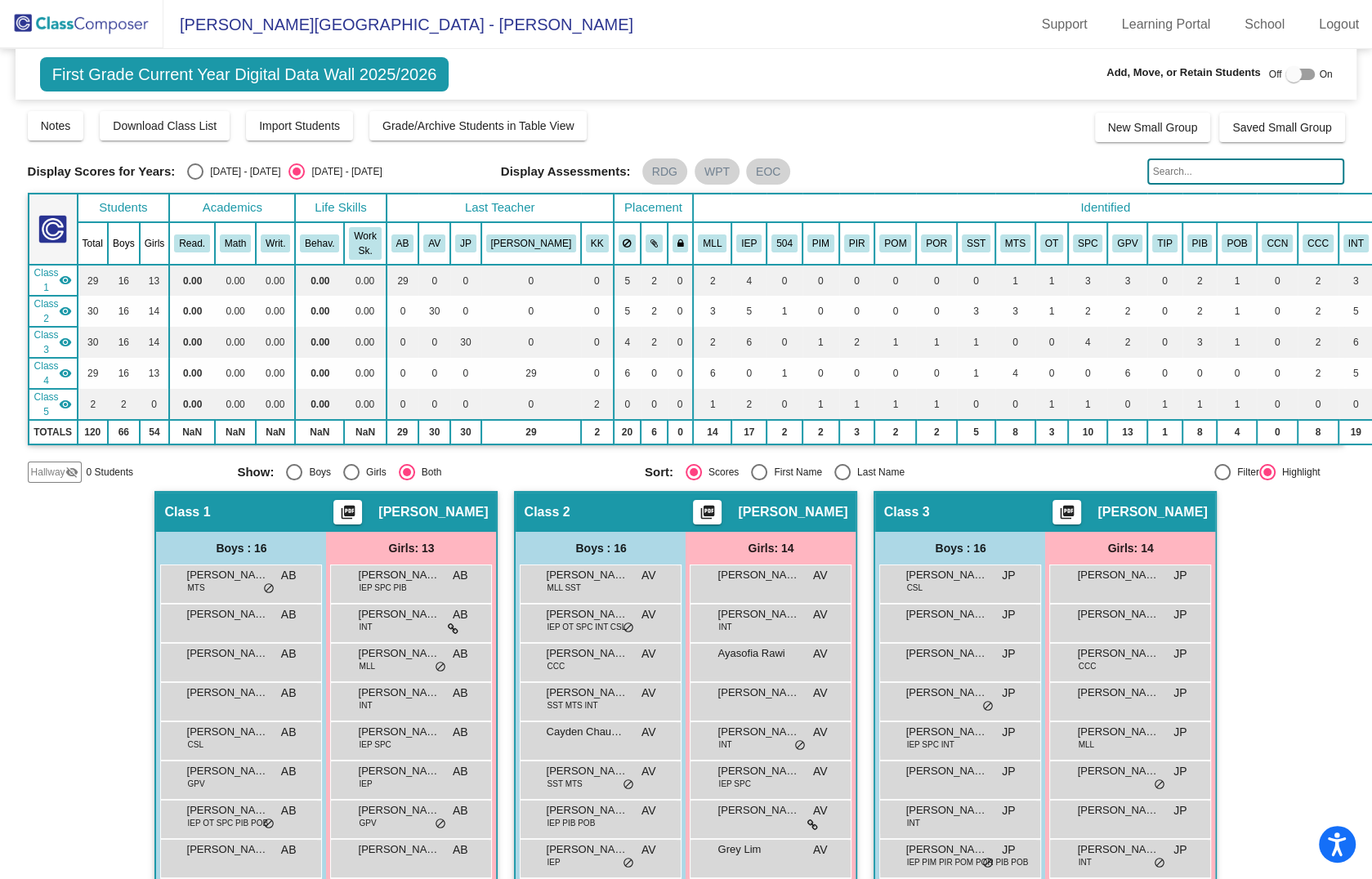
click at [1285, 78] on div at bounding box center [1293, 74] width 16 height 16
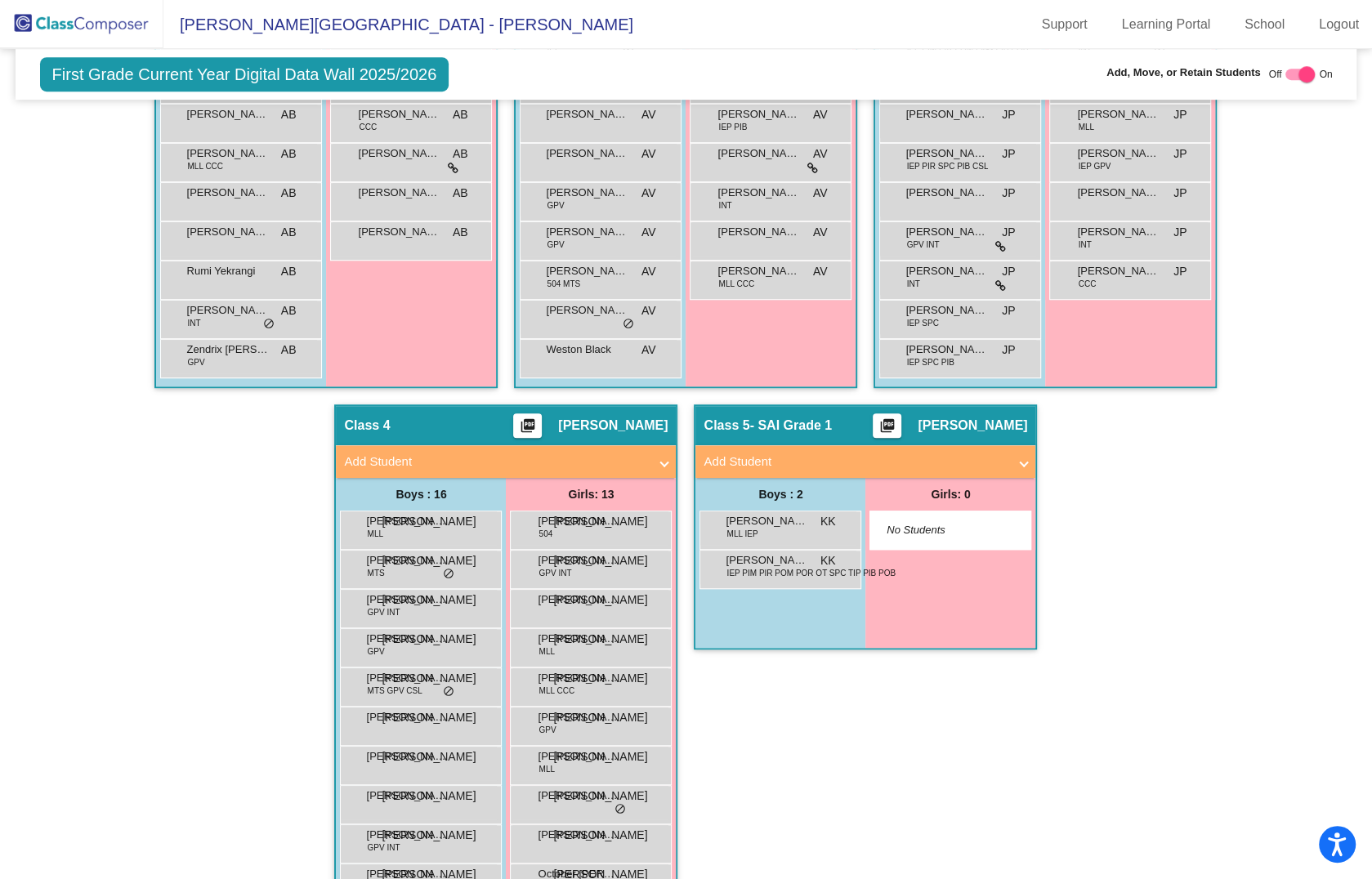
scroll to position [866, 0]
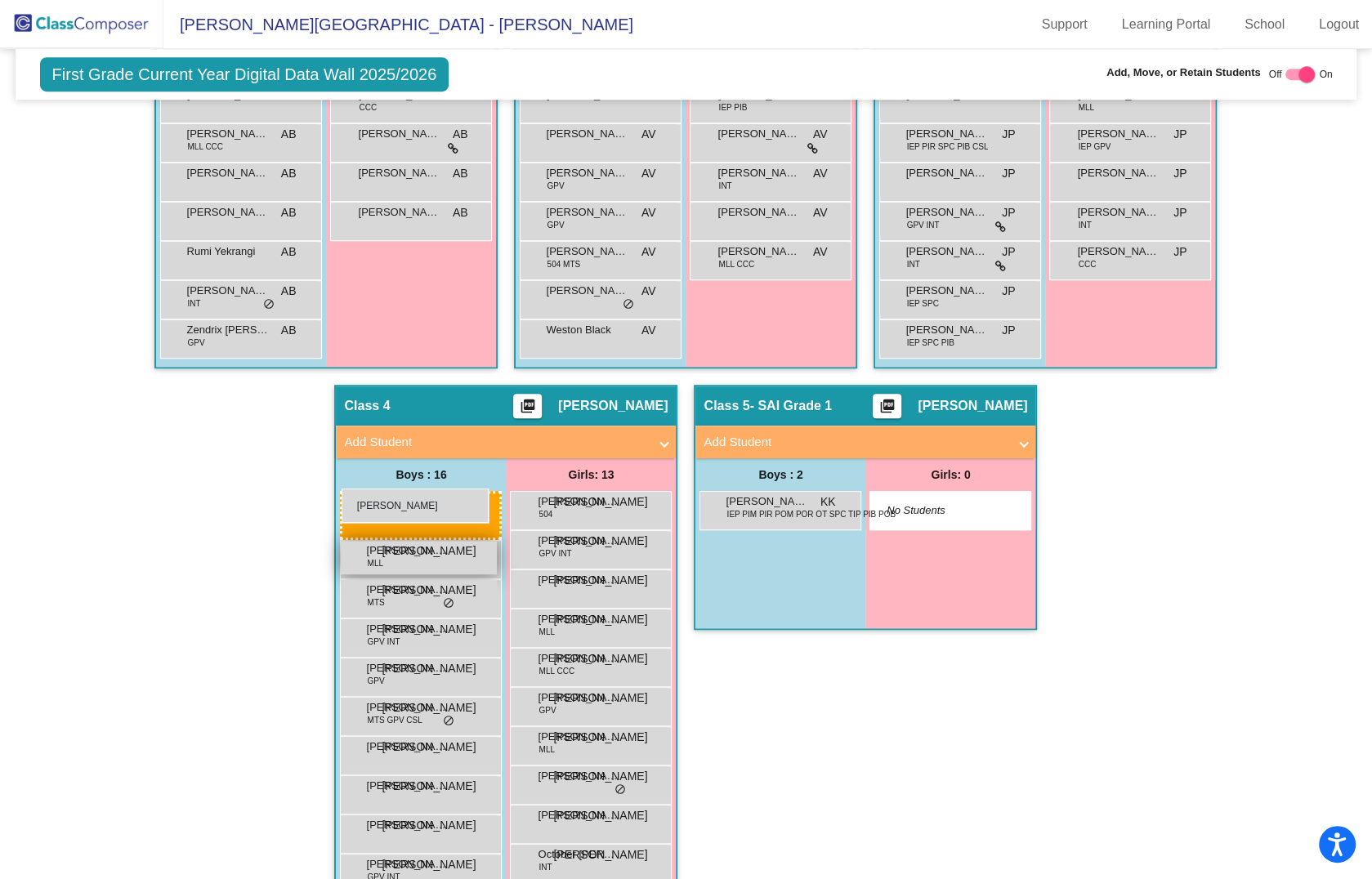
drag, startPoint x: 789, startPoint y: 501, endPoint x: 344, endPoint y: 490, distance: 445.1
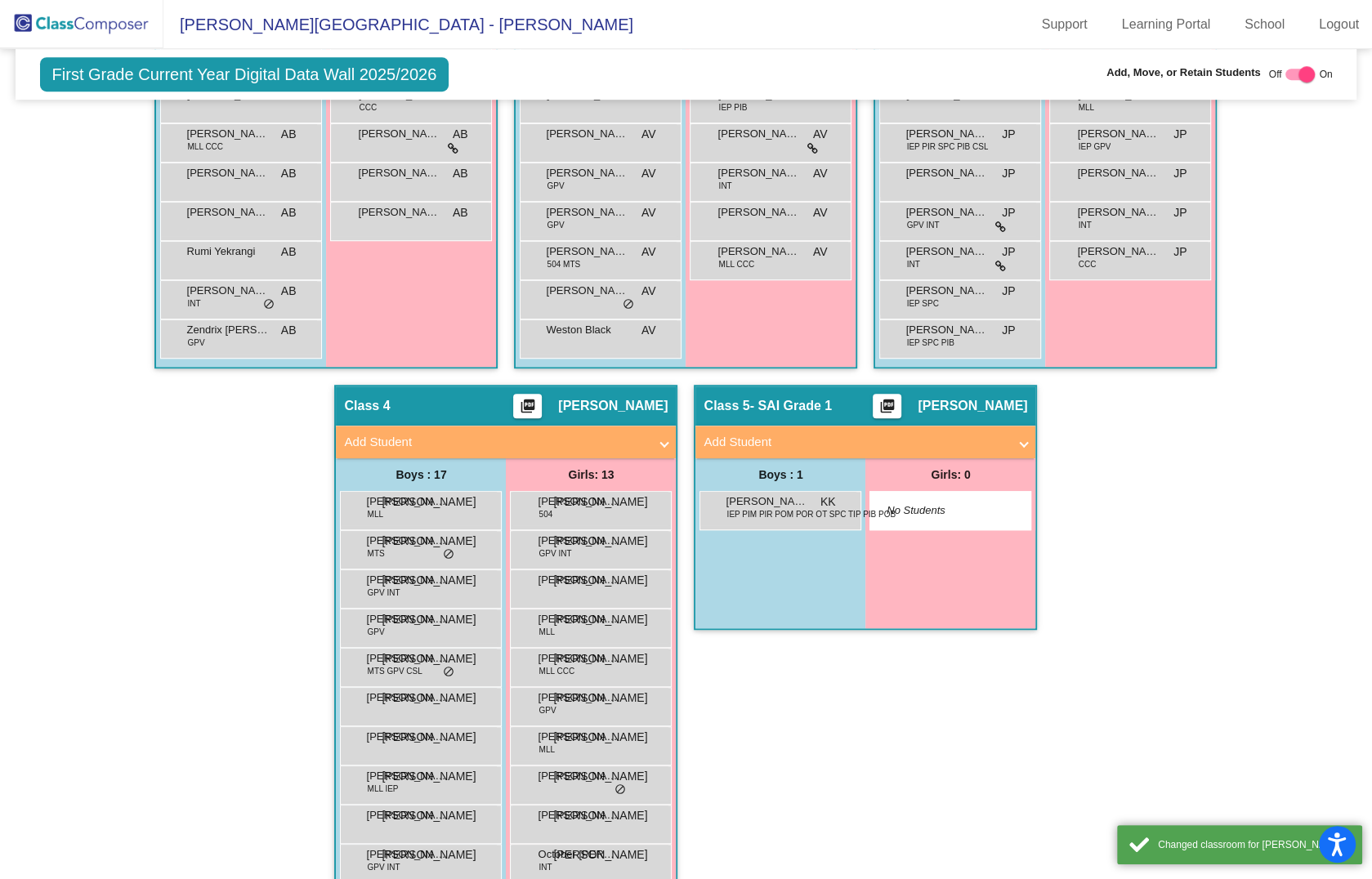
click at [1205, 545] on div "Hallway - Hallway Class picture_as_pdf Add Student First Name Last Name Student…" at bounding box center [686, 405] width 1318 height 1559
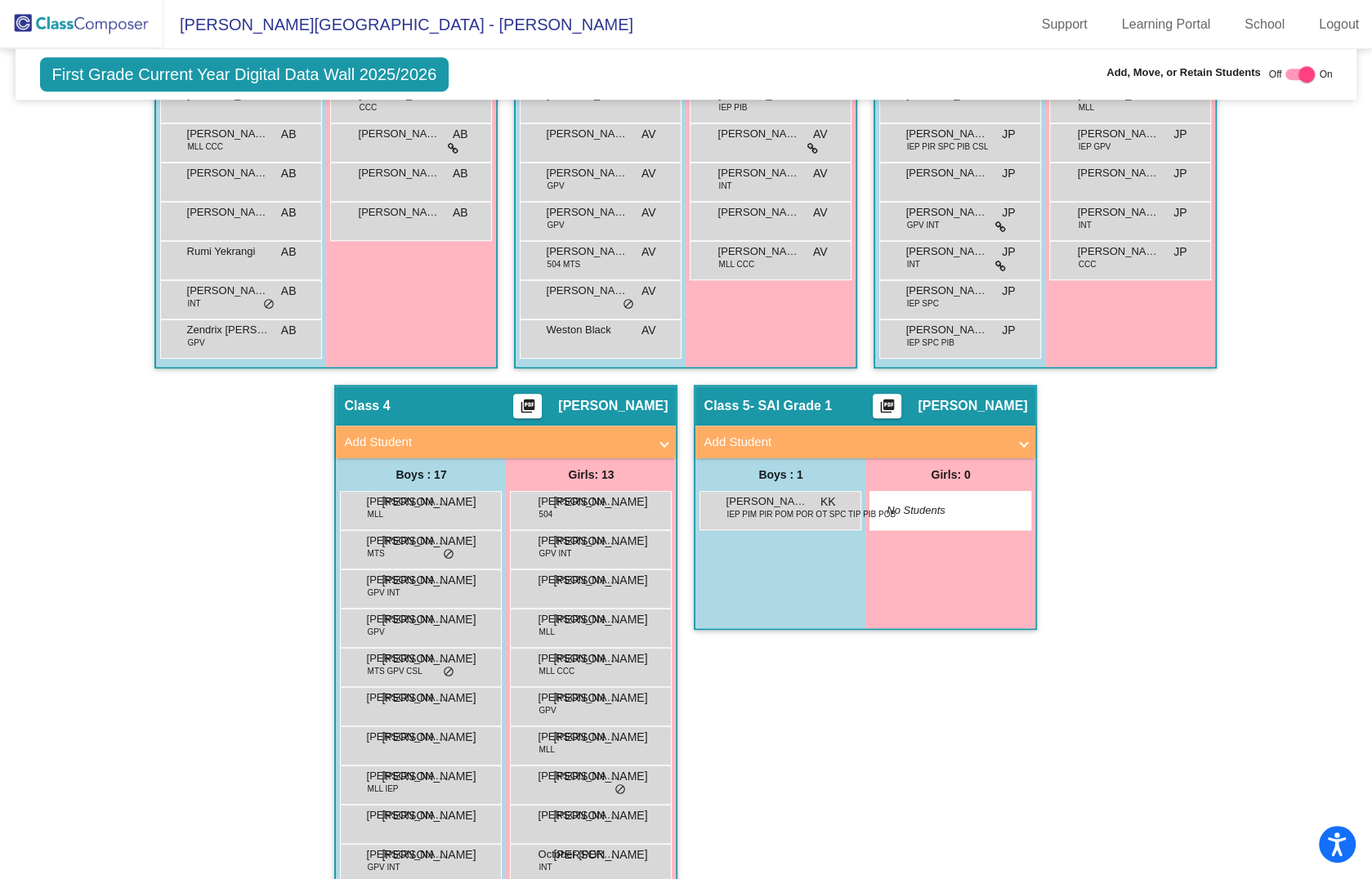
click at [1299, 75] on div at bounding box center [1307, 74] width 16 height 16
checkbox input "false"
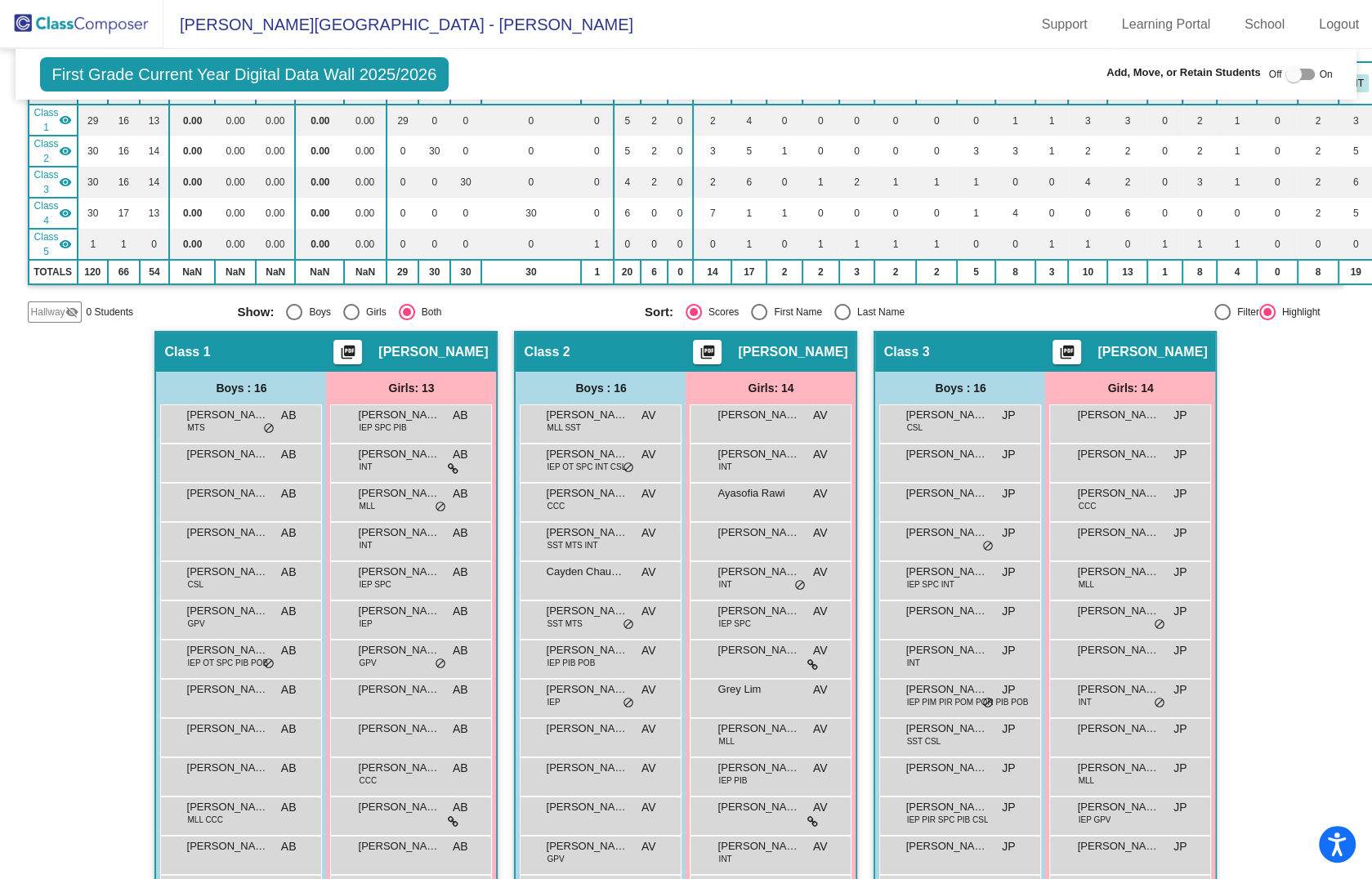
scroll to position [0, 0]
